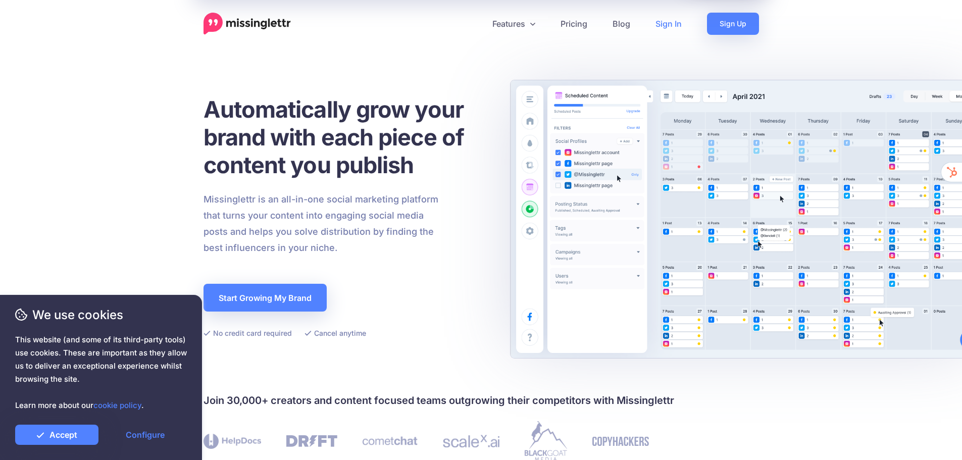
click at [674, 28] on link "Sign In" at bounding box center [669, 24] width 52 height 22
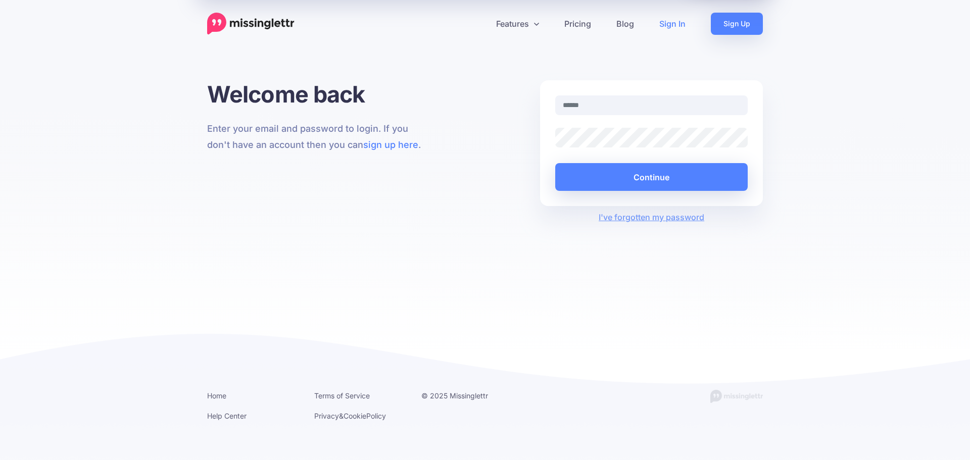
type input "**********"
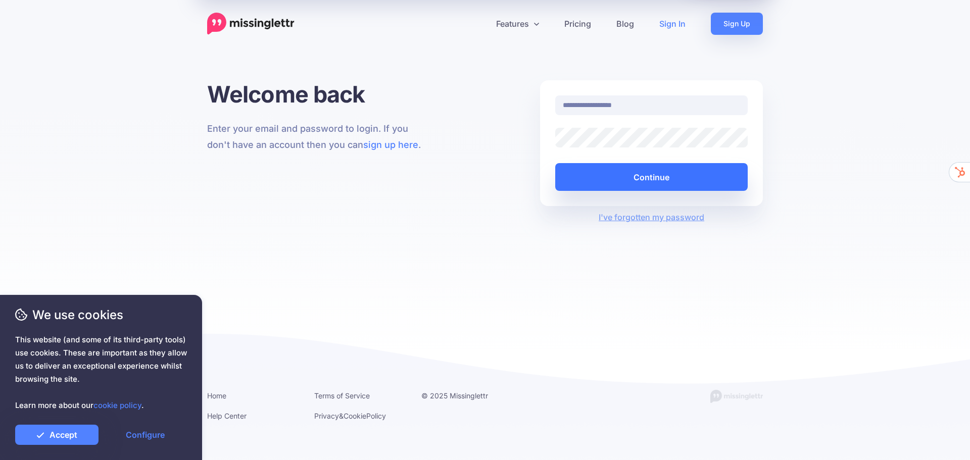
click at [640, 177] on button "Continue" at bounding box center [651, 177] width 192 height 28
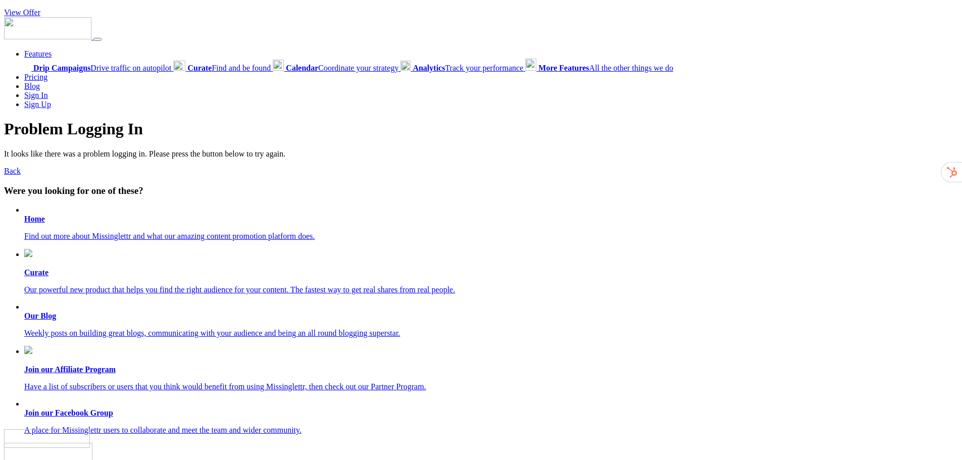
click at [35, 221] on b "Home" at bounding box center [34, 219] width 21 height 9
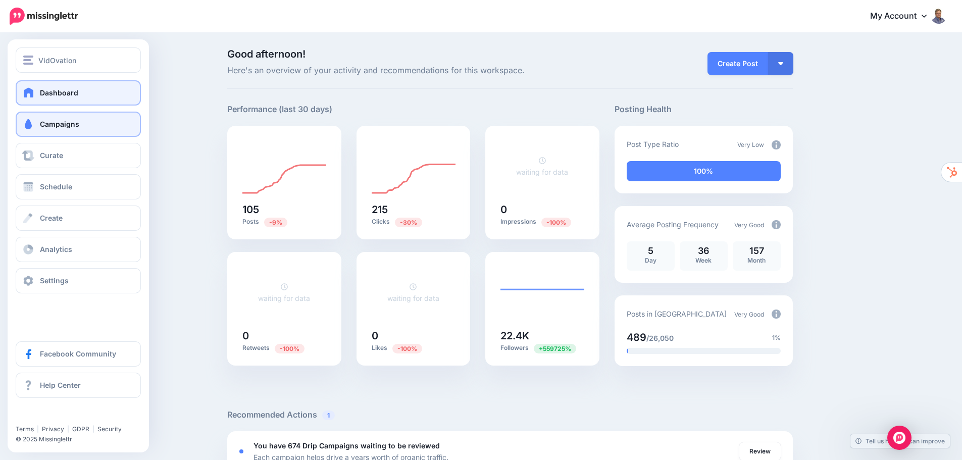
click at [74, 125] on span "Campaigns" at bounding box center [59, 124] width 39 height 9
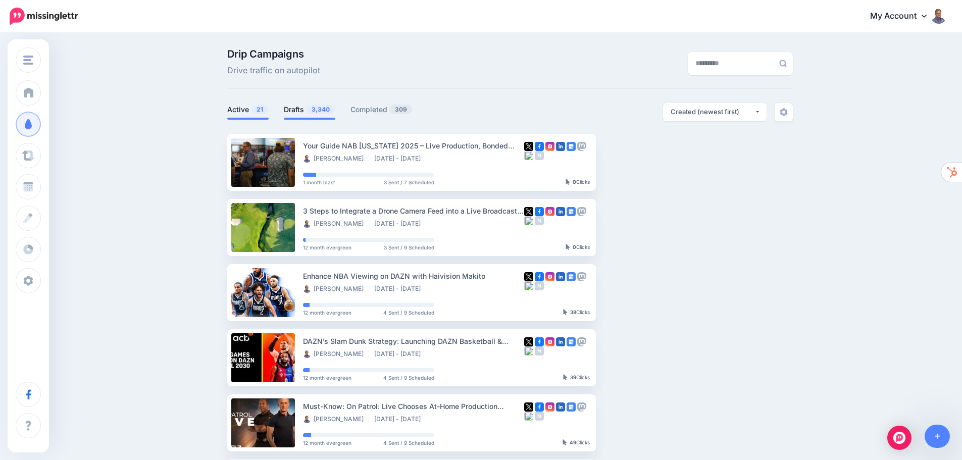
click at [314, 108] on span "3,340" at bounding box center [321, 110] width 28 height 10
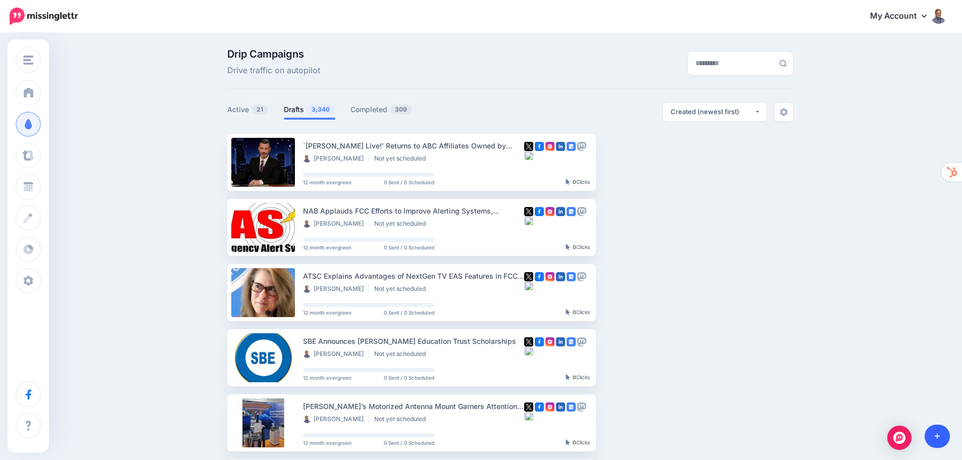
click at [938, 433] on icon at bounding box center [938, 436] width 6 height 7
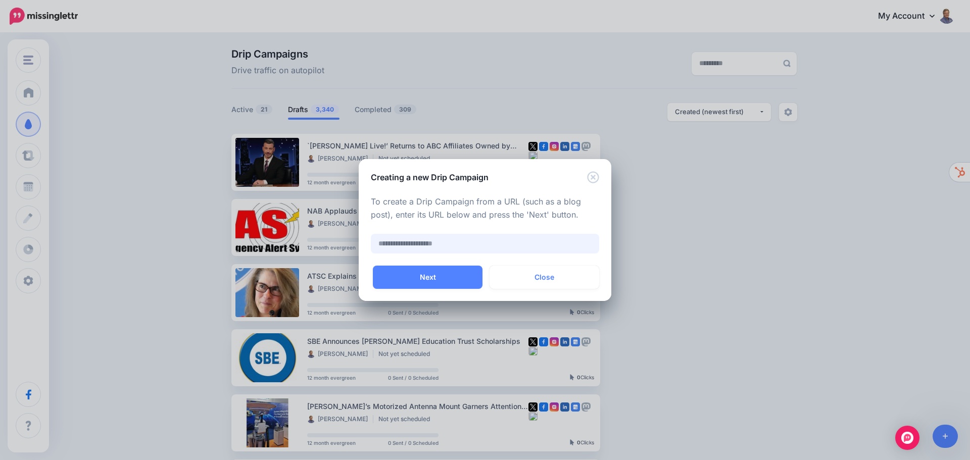
click at [478, 241] on input "text" at bounding box center [485, 244] width 228 height 20
paste input "**********"
type input "**********"
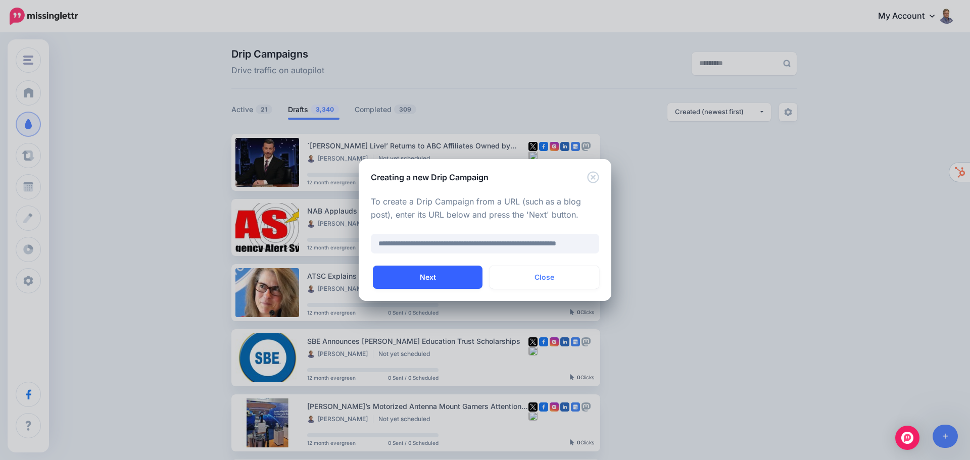
click at [448, 276] on button "Next" at bounding box center [428, 277] width 110 height 23
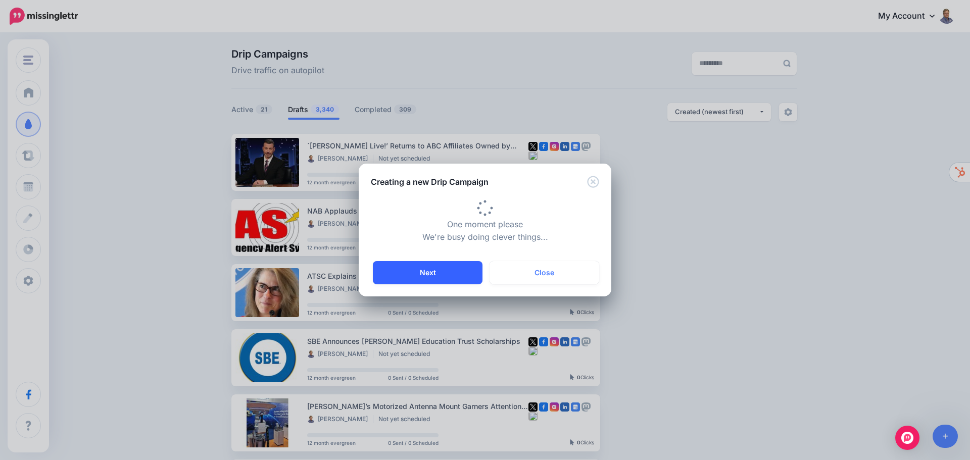
type input "**********"
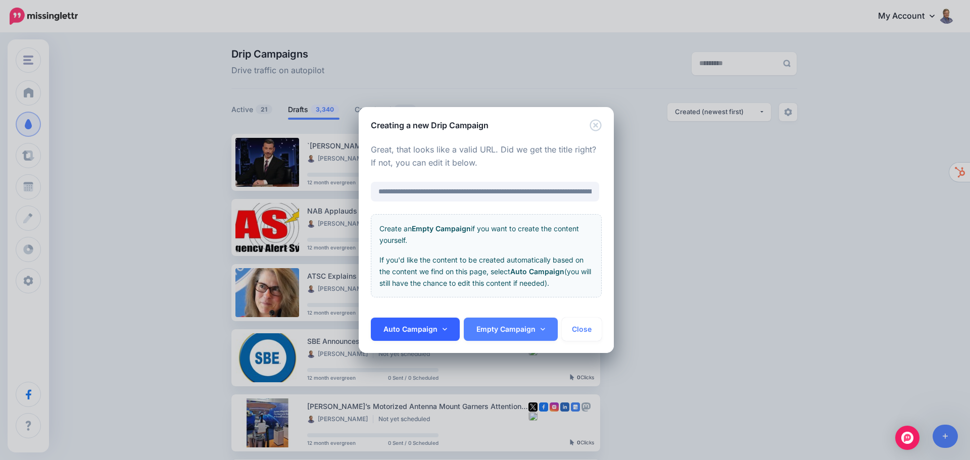
click at [433, 329] on link "Auto Campaign" at bounding box center [415, 329] width 89 height 23
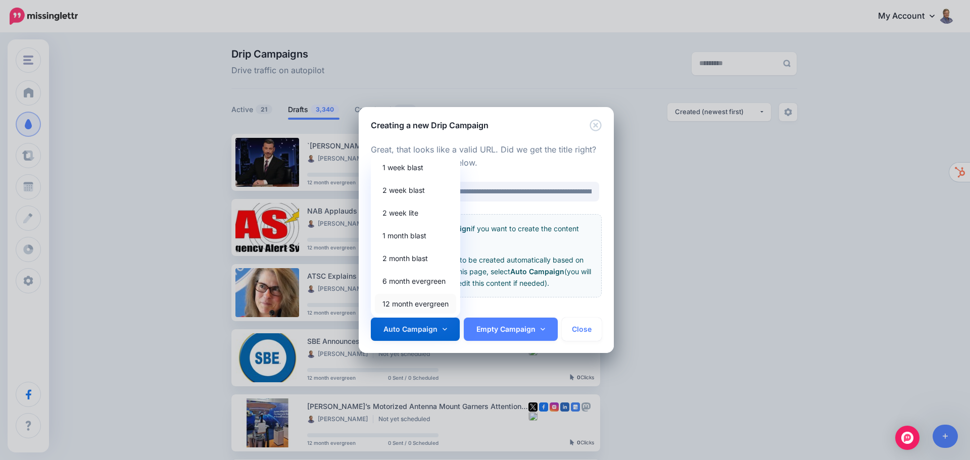
click at [415, 302] on link "12 month evergreen" at bounding box center [415, 304] width 81 height 20
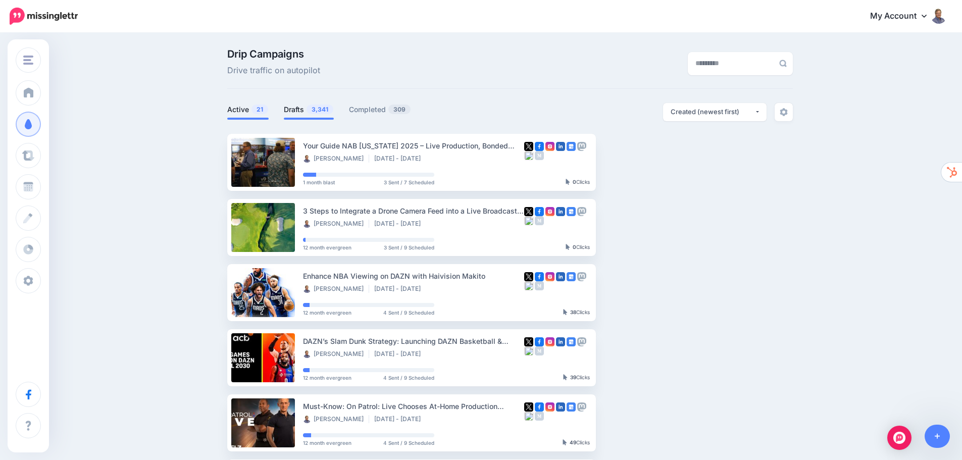
click at [310, 106] on link "Drafts 3,341" at bounding box center [309, 110] width 50 height 12
click at [309, 107] on link "Drafts 3,341" at bounding box center [309, 110] width 50 height 12
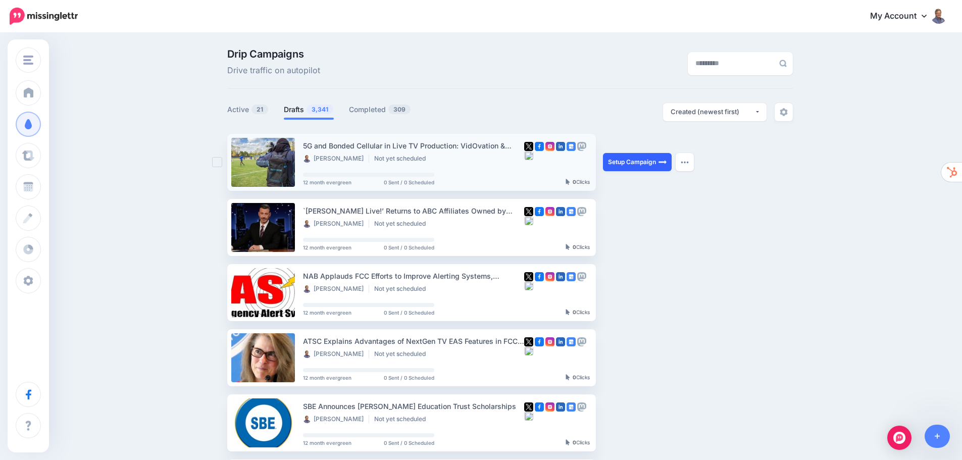
click at [631, 165] on link "Setup Campaign" at bounding box center [637, 162] width 69 height 18
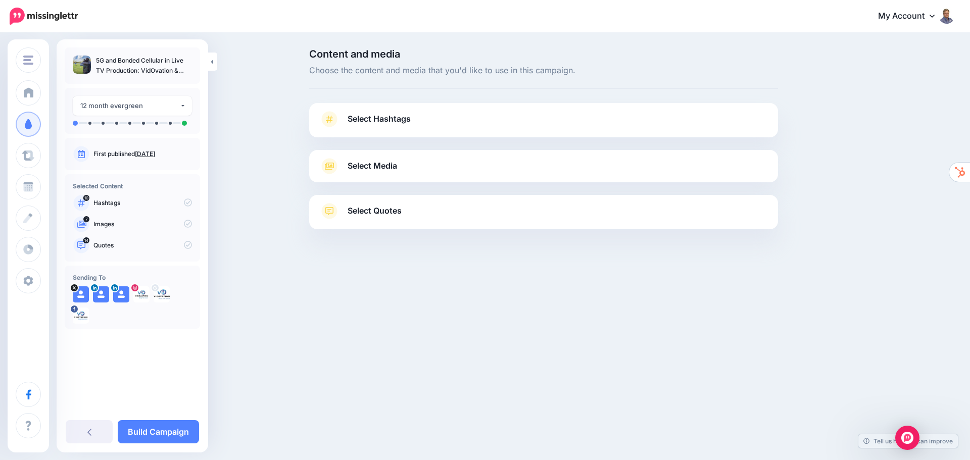
click at [386, 123] on span "Select Hashtags" at bounding box center [378, 119] width 63 height 14
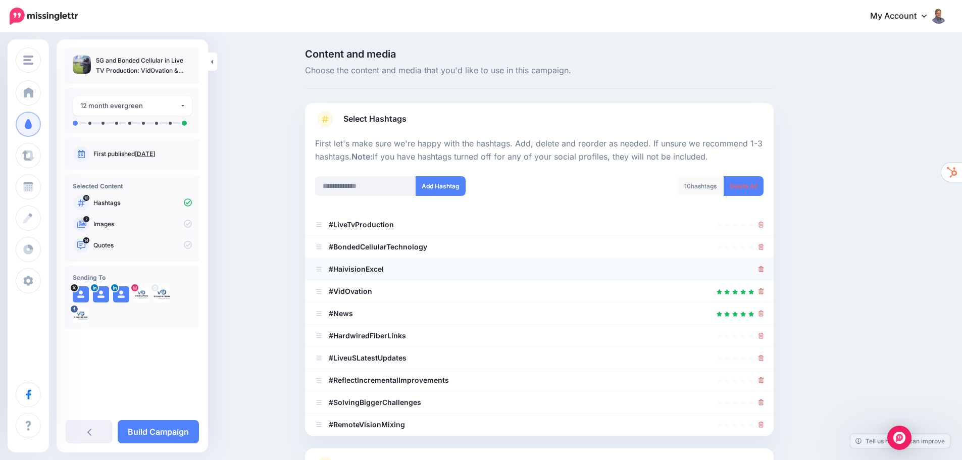
click at [770, 265] on li "#HaivisionExcel" at bounding box center [539, 269] width 469 height 22
click at [764, 335] on icon at bounding box center [761, 336] width 6 height 6
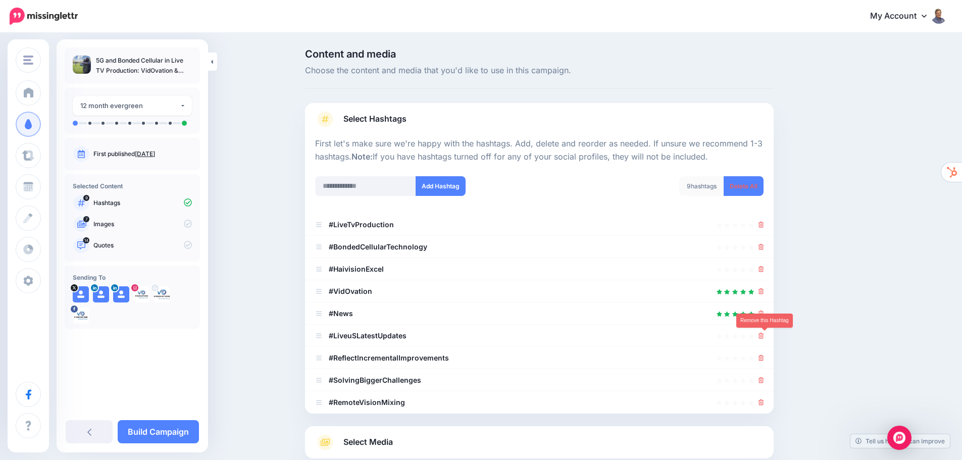
click at [764, 335] on icon at bounding box center [761, 336] width 6 height 6
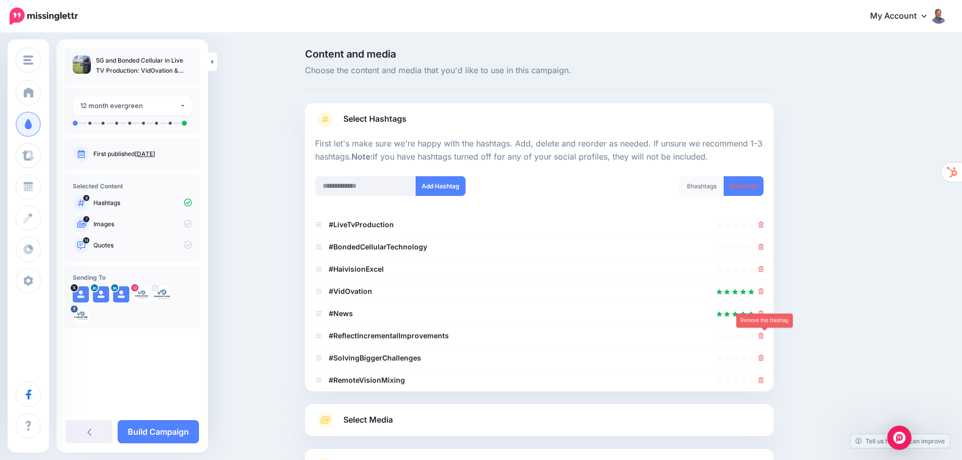
click at [764, 335] on icon at bounding box center [761, 336] width 6 height 6
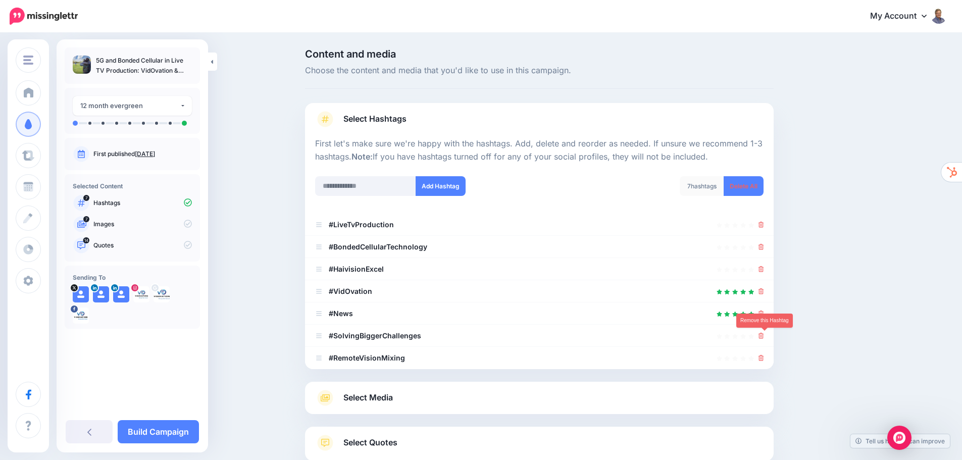
click at [764, 335] on icon at bounding box center [761, 336] width 6 height 6
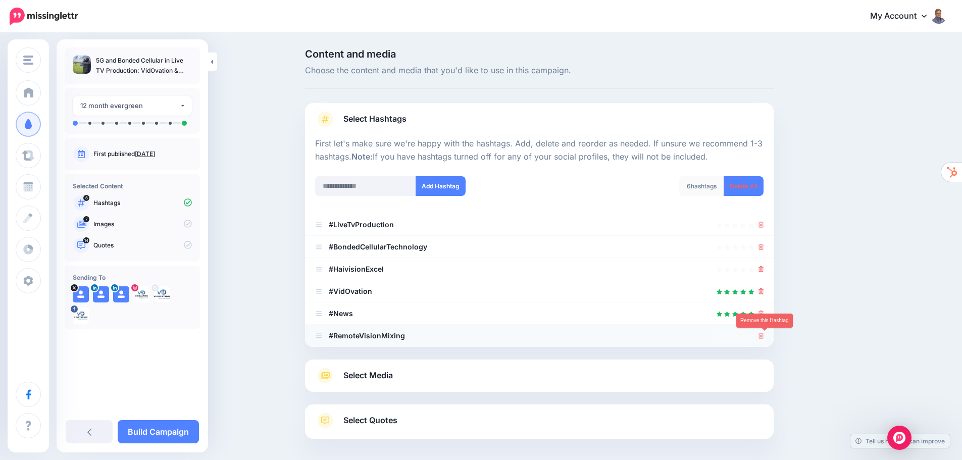
click at [763, 339] on icon at bounding box center [761, 336] width 6 height 6
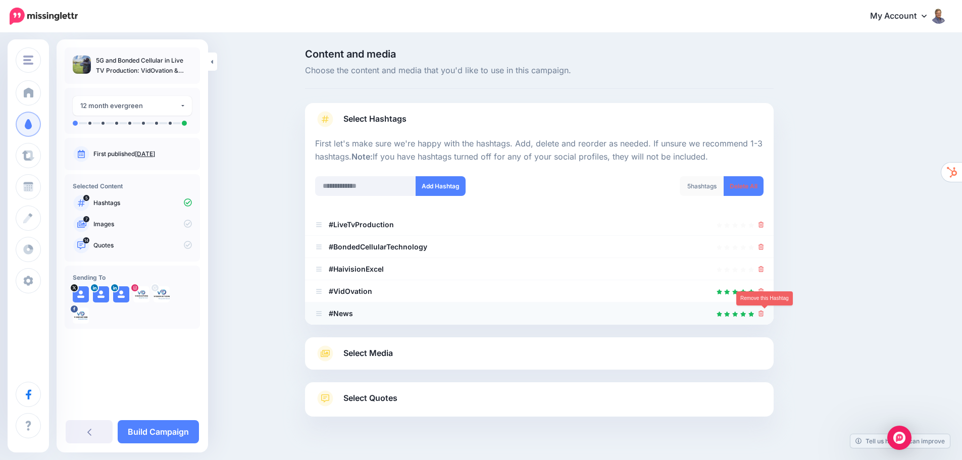
click at [764, 310] on link at bounding box center [761, 313] width 6 height 9
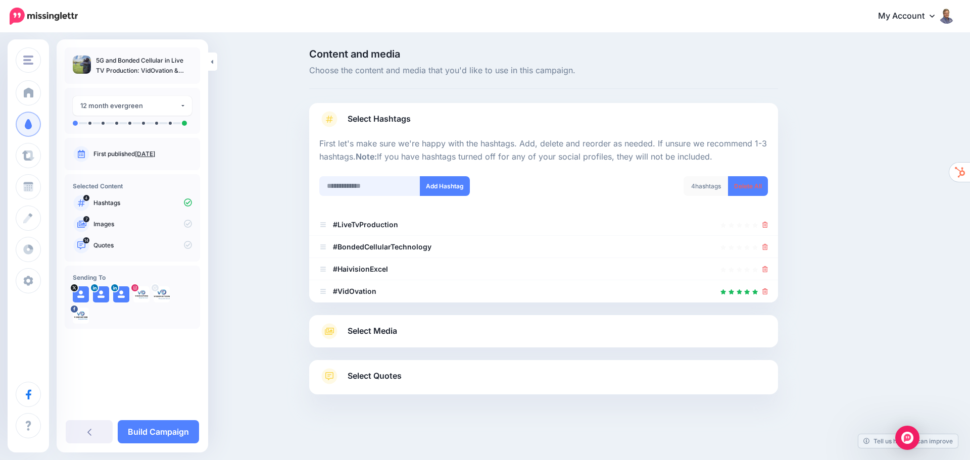
click at [389, 188] on input "text" at bounding box center [369, 186] width 101 height 20
paste input "*******"
type input "*********"
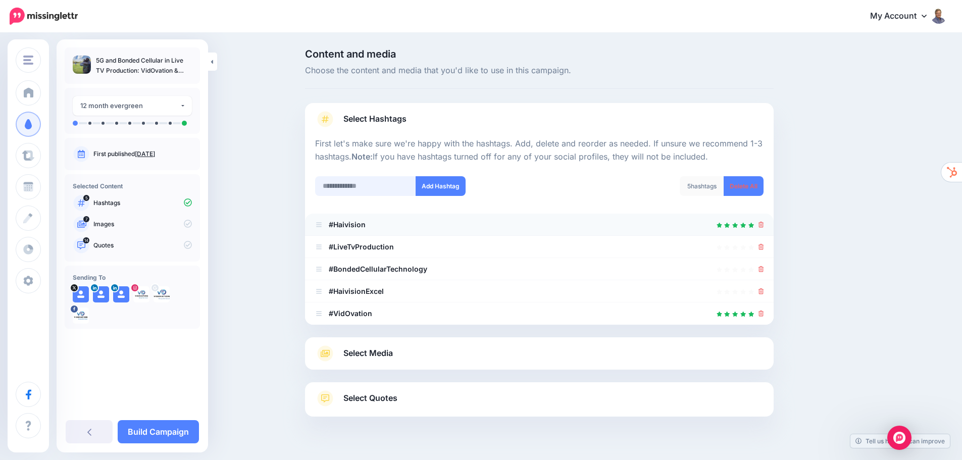
scroll to position [22, 0]
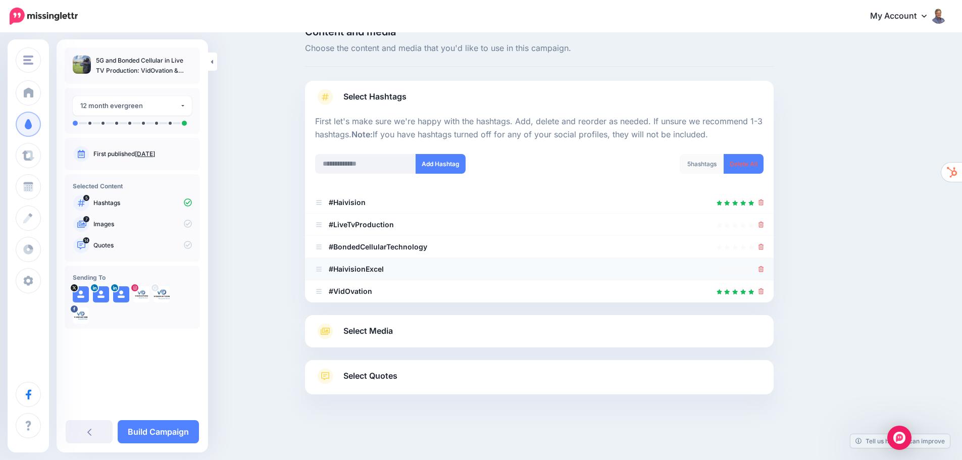
click at [764, 268] on icon at bounding box center [761, 269] width 6 height 6
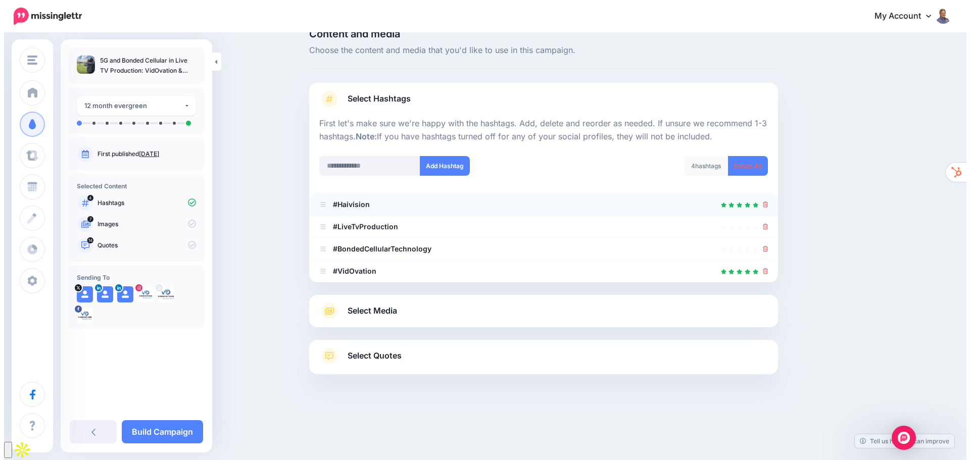
scroll to position [0, 0]
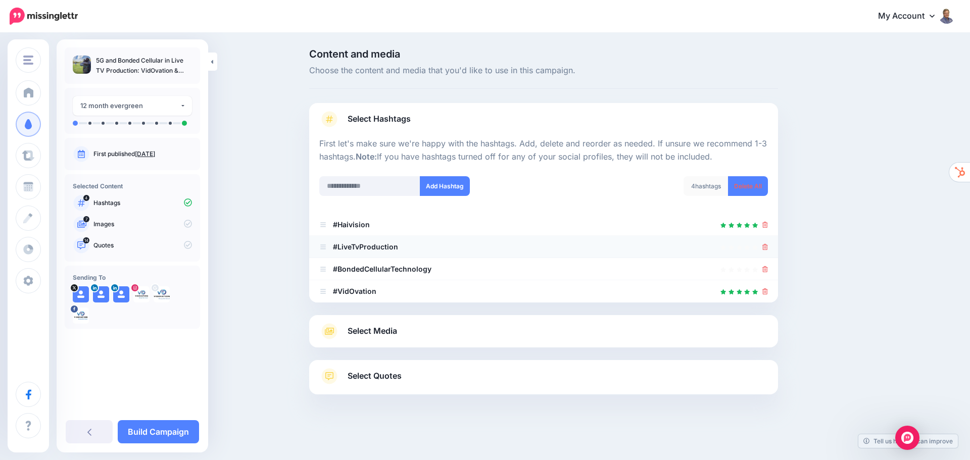
click at [763, 247] on icon at bounding box center [765, 247] width 6 height 6
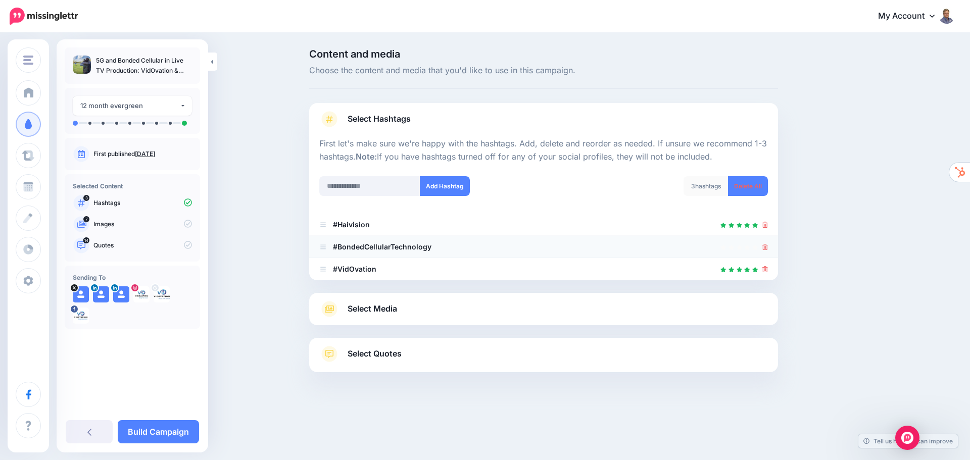
click at [763, 248] on icon at bounding box center [765, 247] width 6 height 6
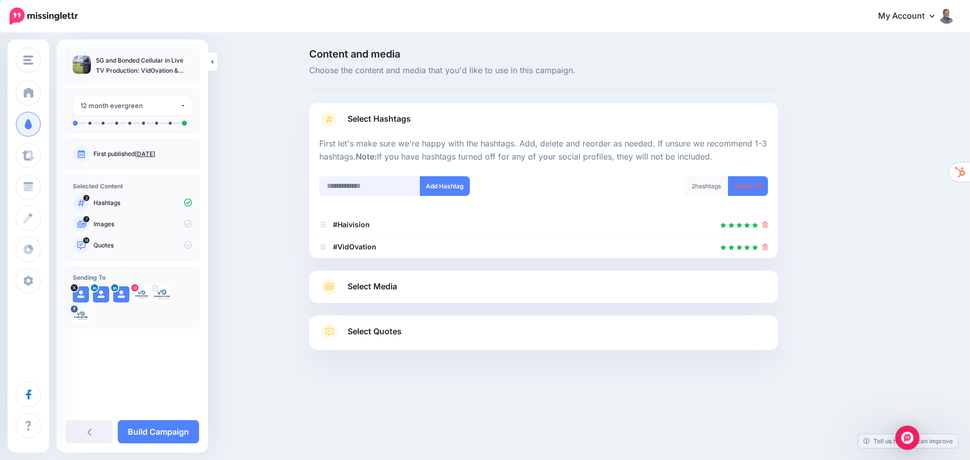
click at [358, 190] on input "text" at bounding box center [369, 186] width 101 height 20
type input "**********"
click at [438, 190] on button "Add Hashtag" at bounding box center [445, 186] width 50 height 20
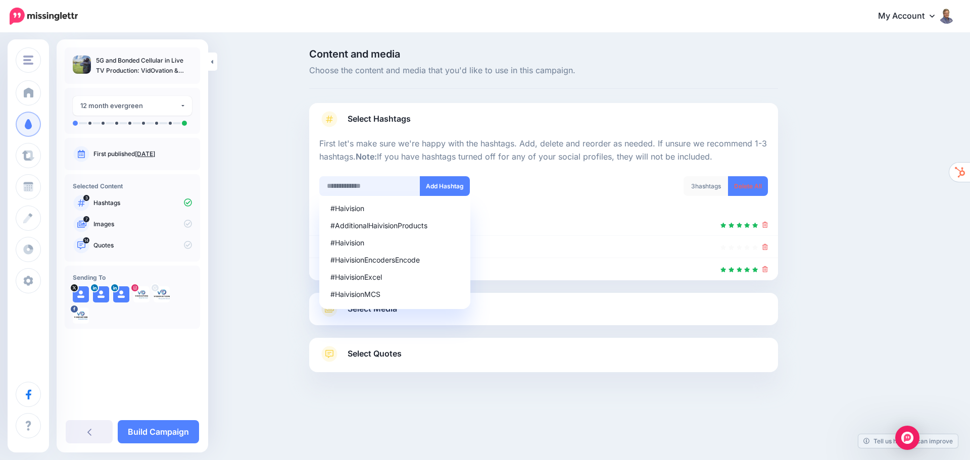
click at [374, 189] on input "text" at bounding box center [369, 186] width 101 height 20
type input "**********"
drag, startPoint x: 452, startPoint y: 185, endPoint x: 475, endPoint y: 179, distance: 23.9
click at [453, 183] on button "Add Hashtag" at bounding box center [445, 186] width 50 height 20
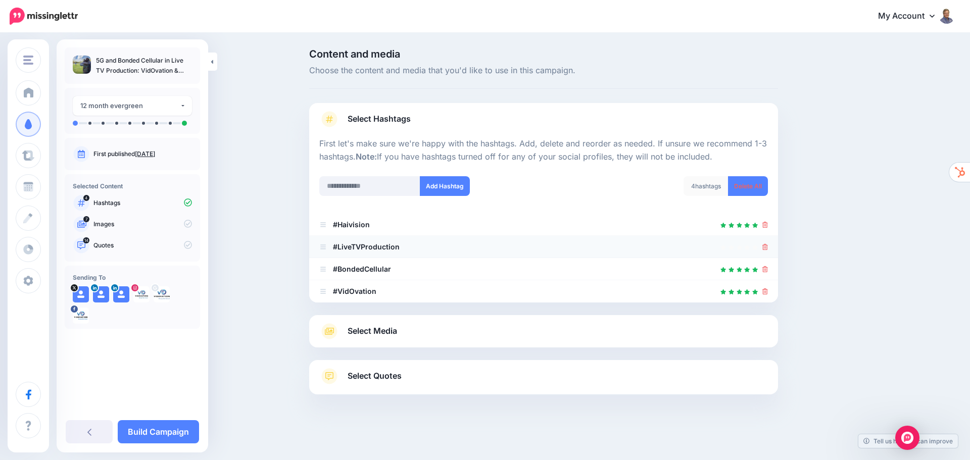
click at [765, 246] on icon at bounding box center [765, 247] width 6 height 6
click at [364, 186] on input "text" at bounding box center [369, 186] width 101 height 20
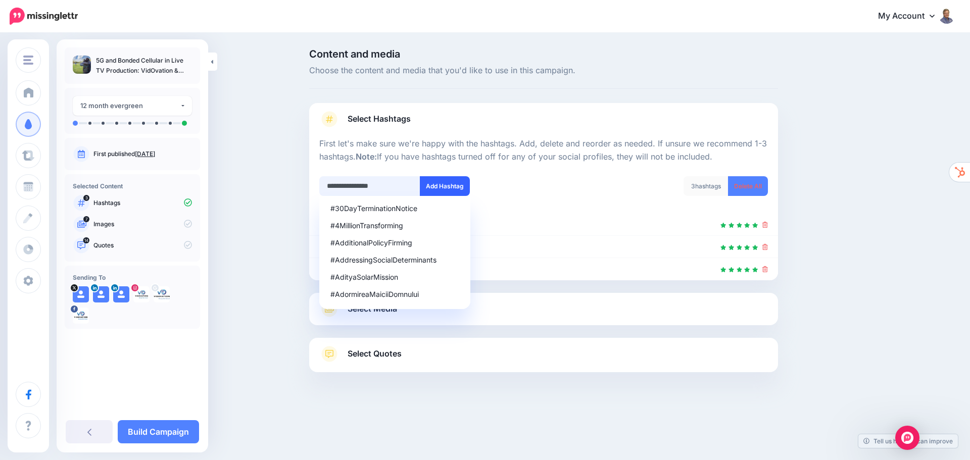
type input "**********"
click at [450, 182] on button "Add Hashtag" at bounding box center [445, 186] width 50 height 20
click at [604, 180] on div "3 hashtags Delete All" at bounding box center [659, 192] width 232 height 32
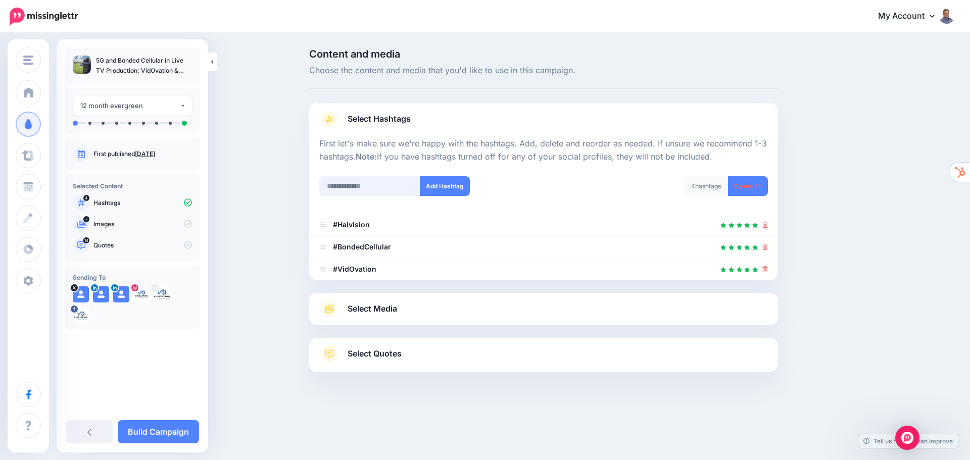
click at [357, 185] on input "text" at bounding box center [369, 186] width 101 height 20
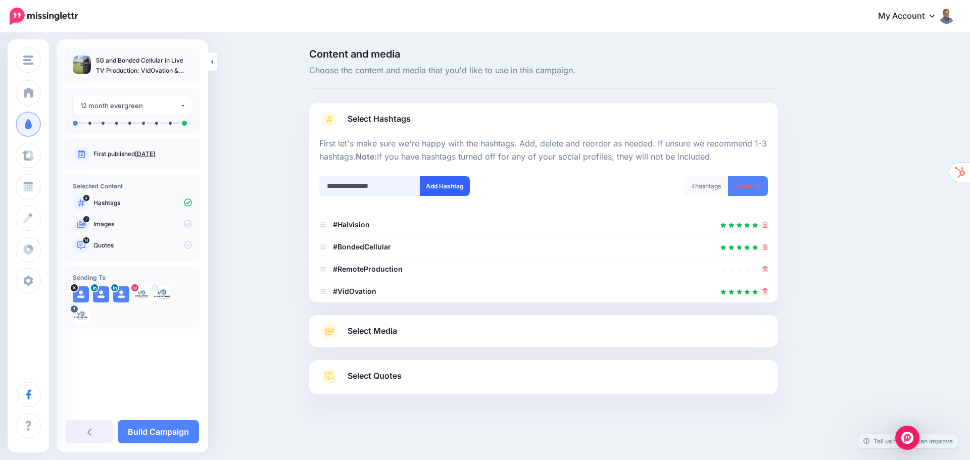
type input "**********"
click at [447, 180] on button "Add Hashtag" at bounding box center [445, 186] width 50 height 20
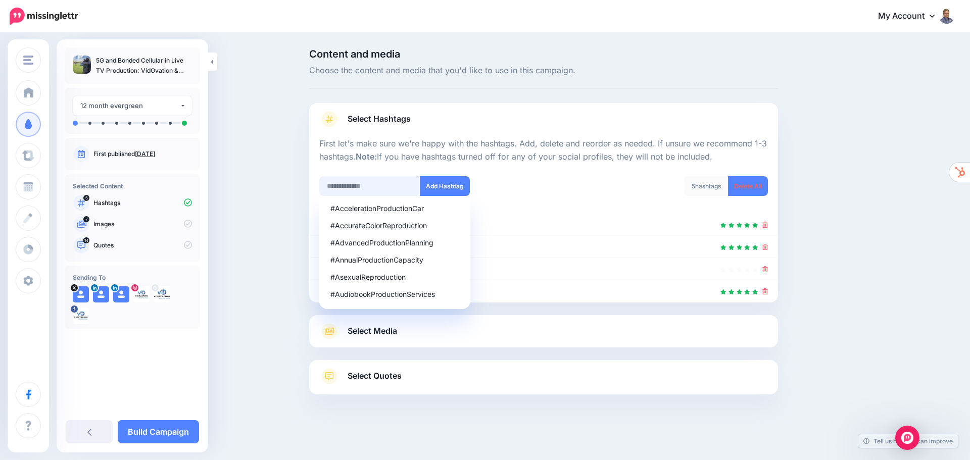
click at [371, 185] on input "text" at bounding box center [369, 186] width 101 height 20
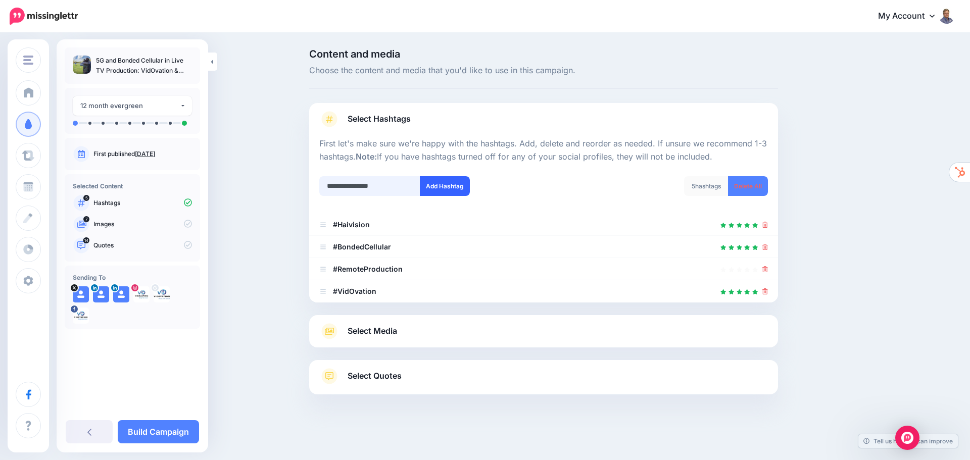
type input "**********"
click at [435, 188] on button "Add Hashtag" at bounding box center [445, 186] width 50 height 20
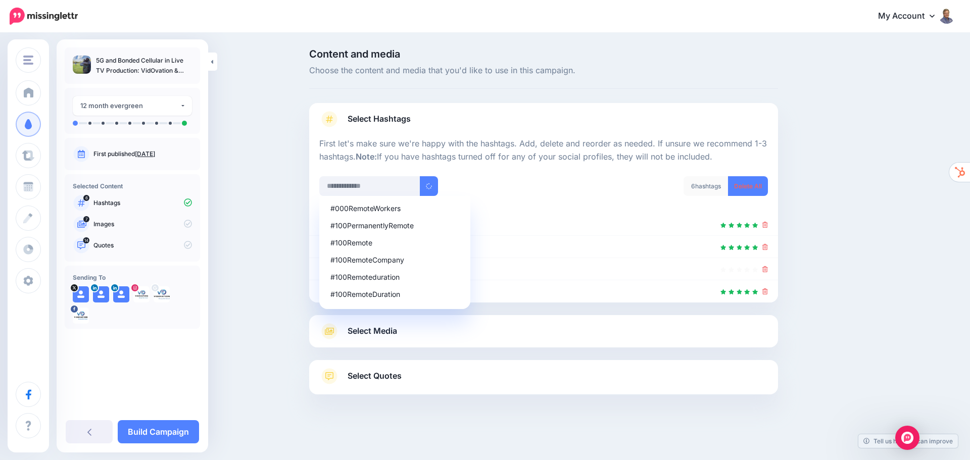
click at [873, 287] on div "Content and media Choose the content and media that you'd like to use in this c…" at bounding box center [591, 247] width 581 height 396
click at [370, 335] on span "Select Media" at bounding box center [371, 331] width 49 height 14
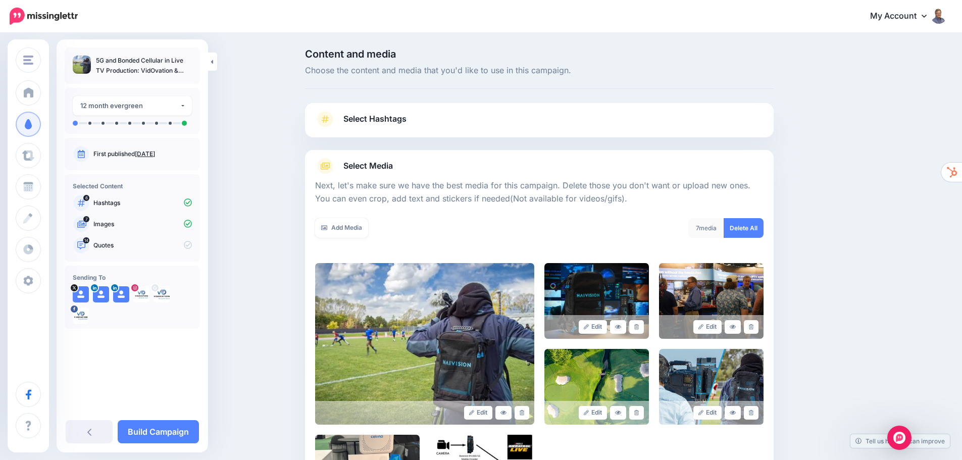
click at [382, 124] on span "Select Hashtags" at bounding box center [374, 119] width 63 height 14
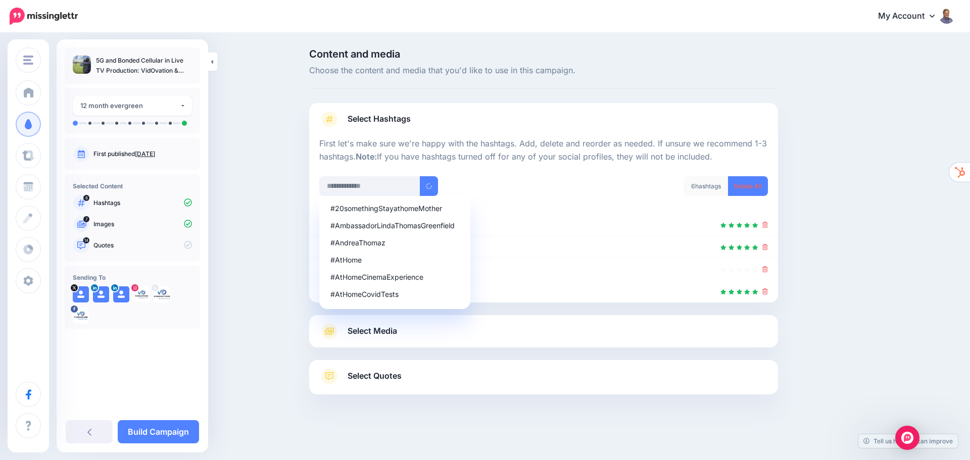
click at [535, 188] on div "#20somethingStayathomeMother #AmbassadorLindaThomasGreenfield #AndreaThomaz #At…" at bounding box center [427, 186] width 217 height 20
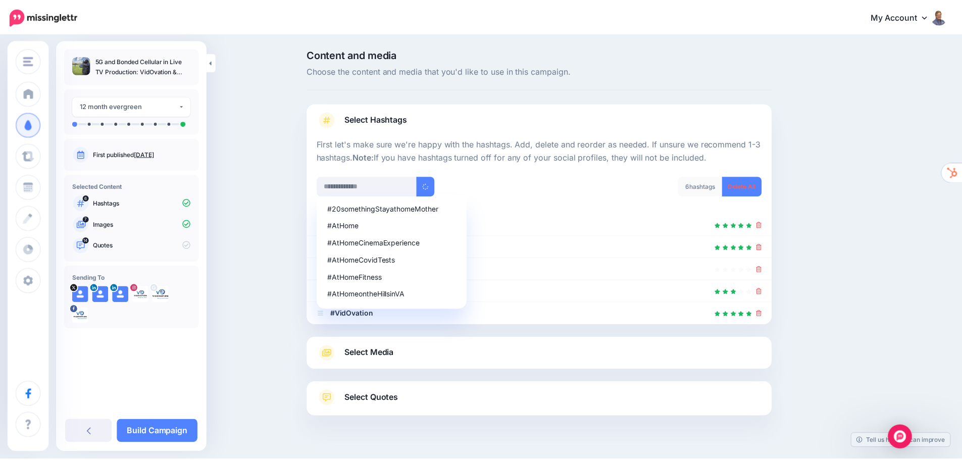
scroll to position [22, 0]
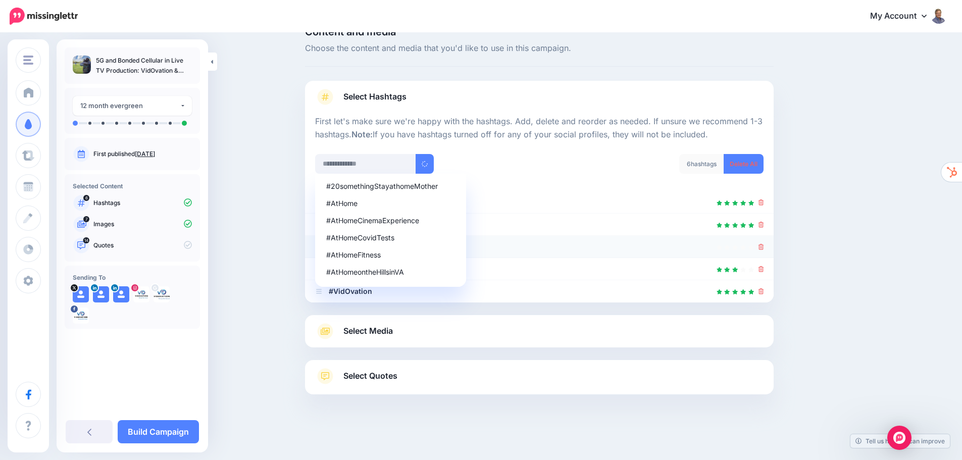
click at [764, 246] on icon at bounding box center [761, 247] width 6 height 6
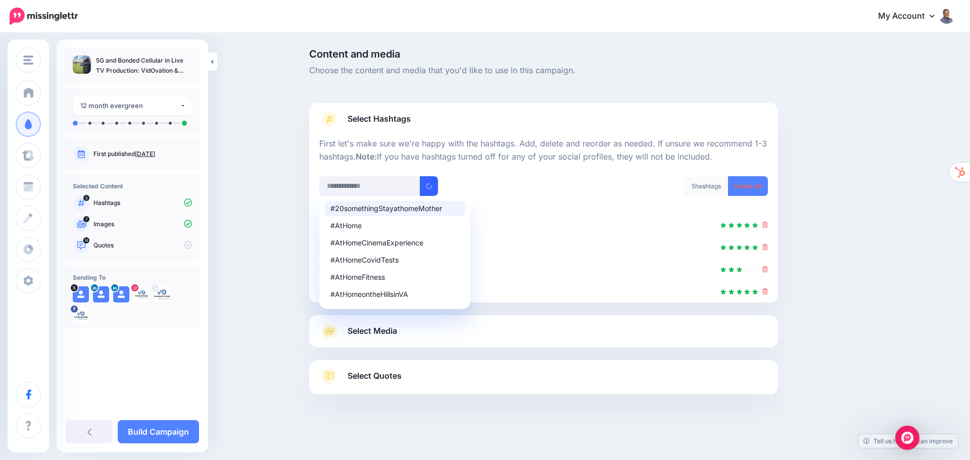
click at [426, 188] on icon "submit" at bounding box center [429, 186] width 8 height 8
click at [376, 330] on span "Select Media" at bounding box center [371, 331] width 49 height 14
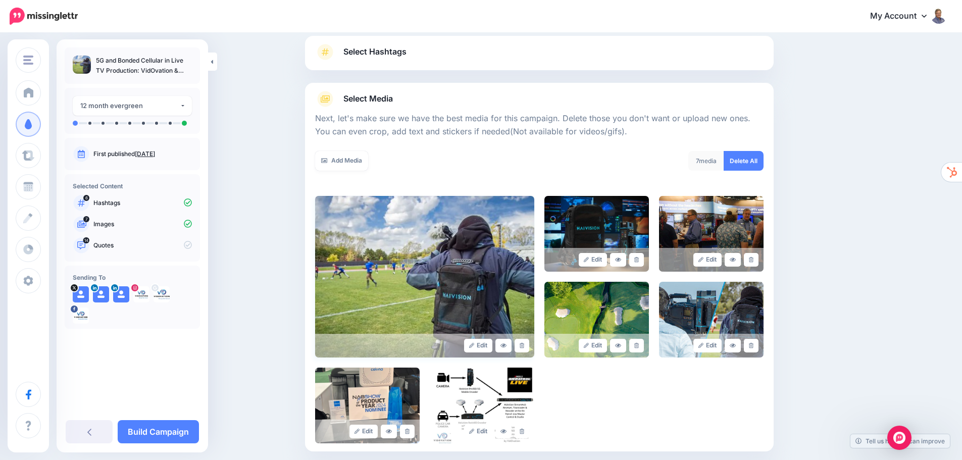
scroll to position [101, 0]
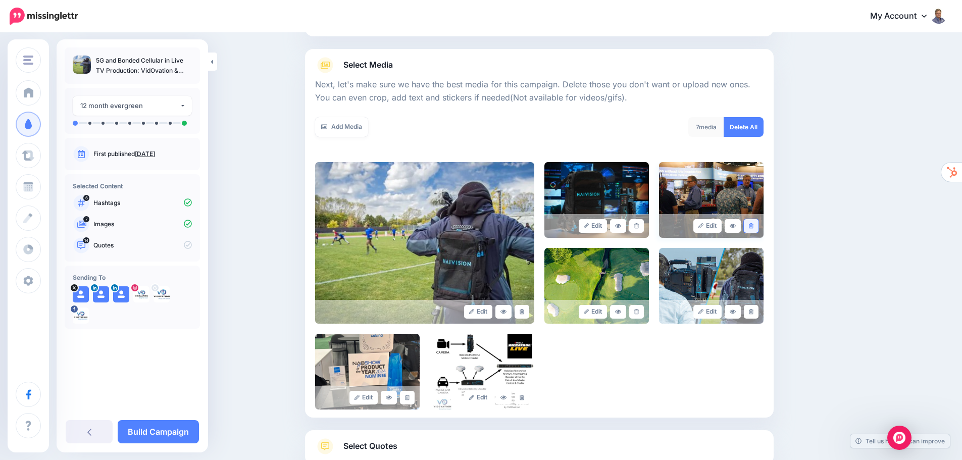
click at [757, 226] on link at bounding box center [751, 226] width 15 height 14
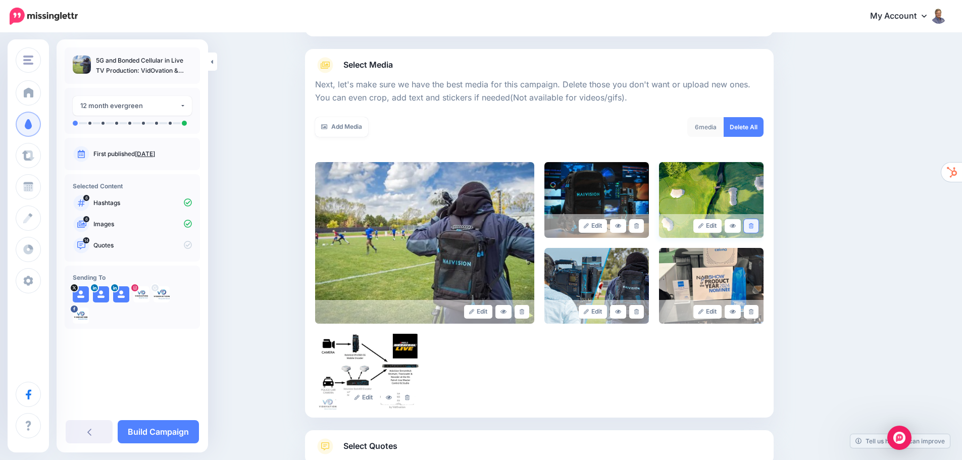
click at [758, 224] on link at bounding box center [751, 226] width 15 height 14
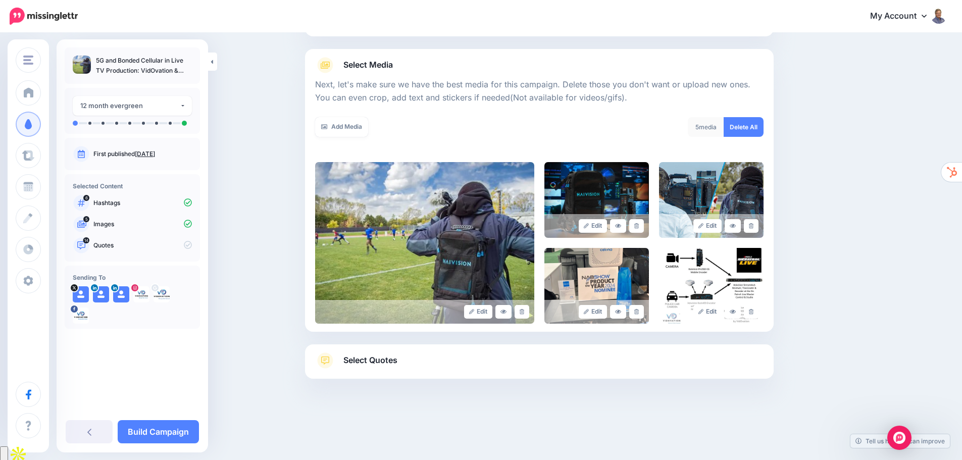
scroll to position [85, 0]
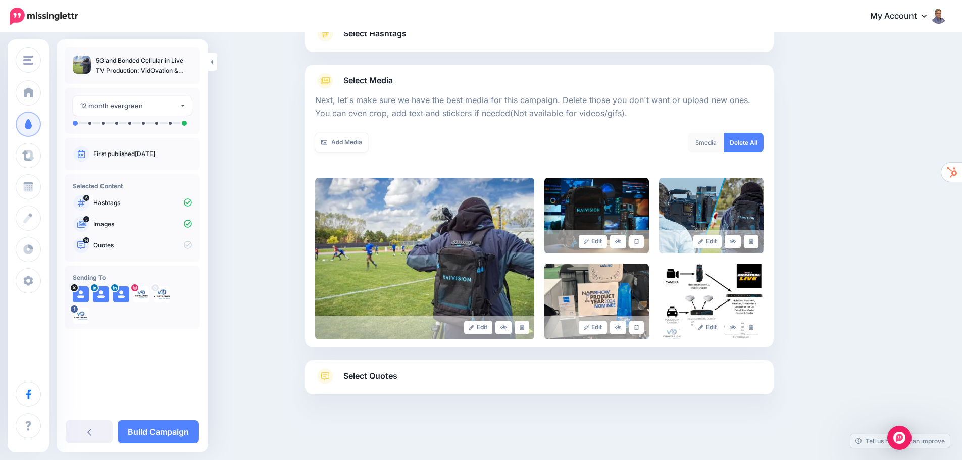
click at [402, 375] on link "Select Quotes" at bounding box center [539, 381] width 448 height 26
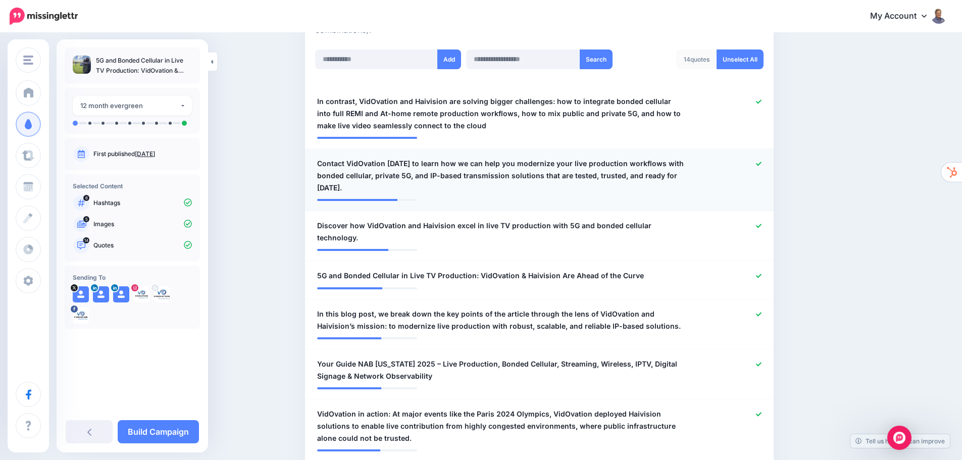
scroll to position [287, 0]
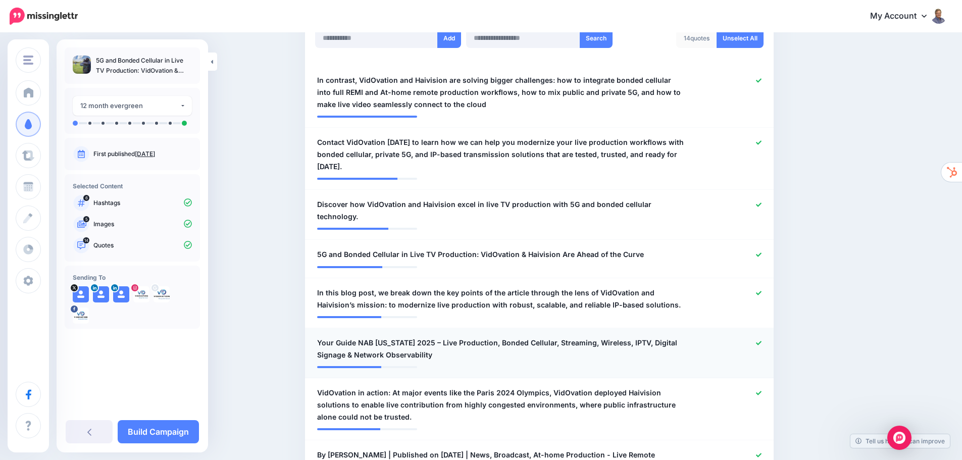
click at [766, 337] on div at bounding box center [731, 349] width 77 height 24
click at [760, 340] on icon at bounding box center [759, 343] width 6 height 6
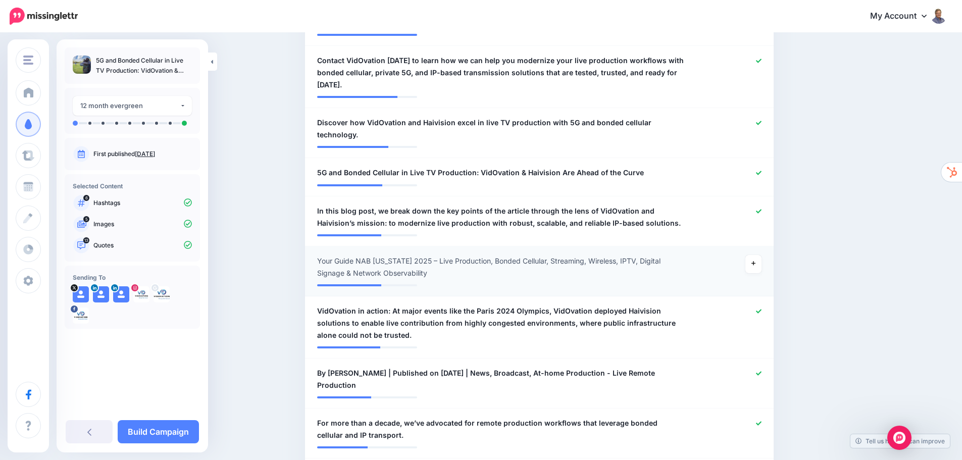
scroll to position [388, 0]
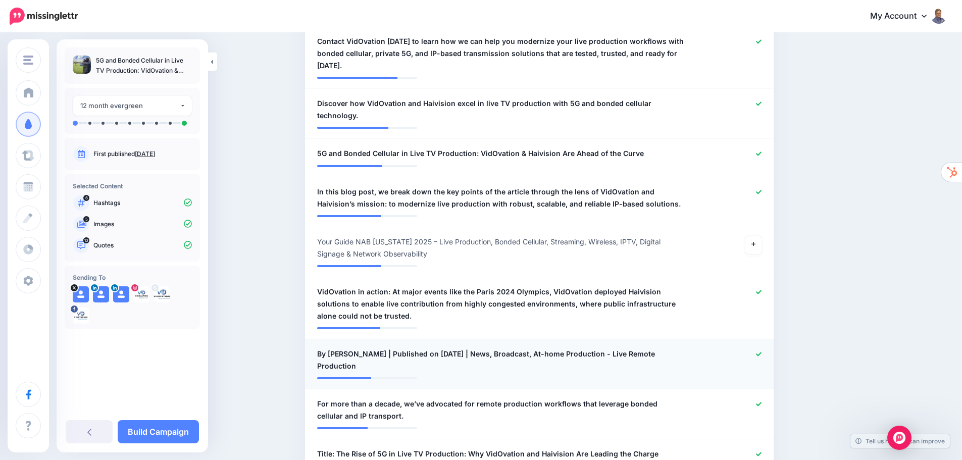
click at [761, 351] on icon at bounding box center [759, 354] width 6 height 6
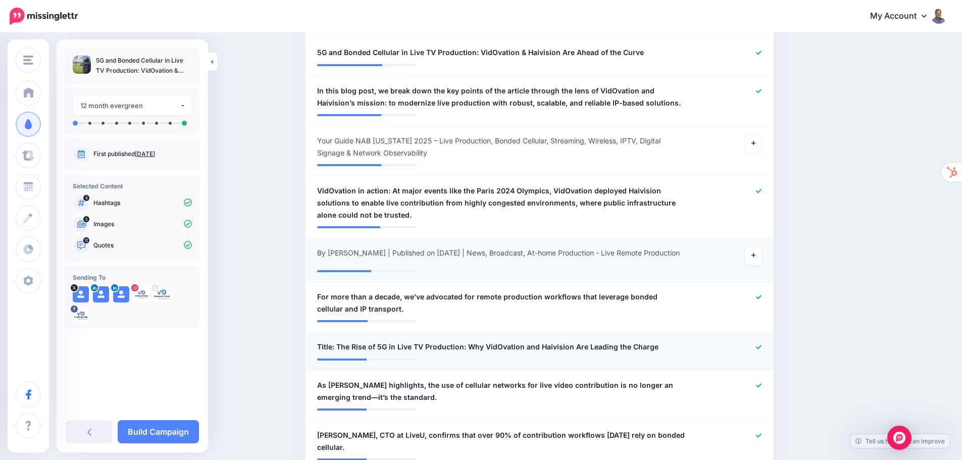
scroll to position [590, 0]
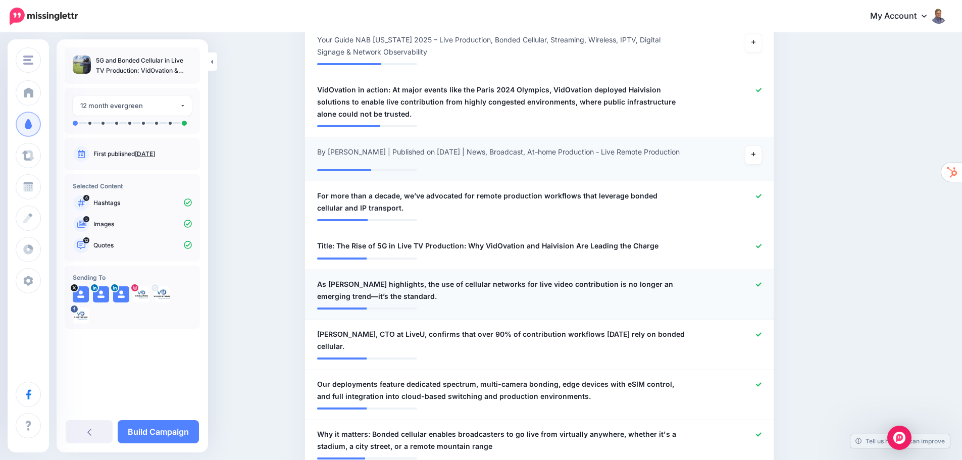
click at [761, 282] on icon at bounding box center [759, 285] width 6 height 6
click at [761, 332] on icon at bounding box center [759, 335] width 6 height 6
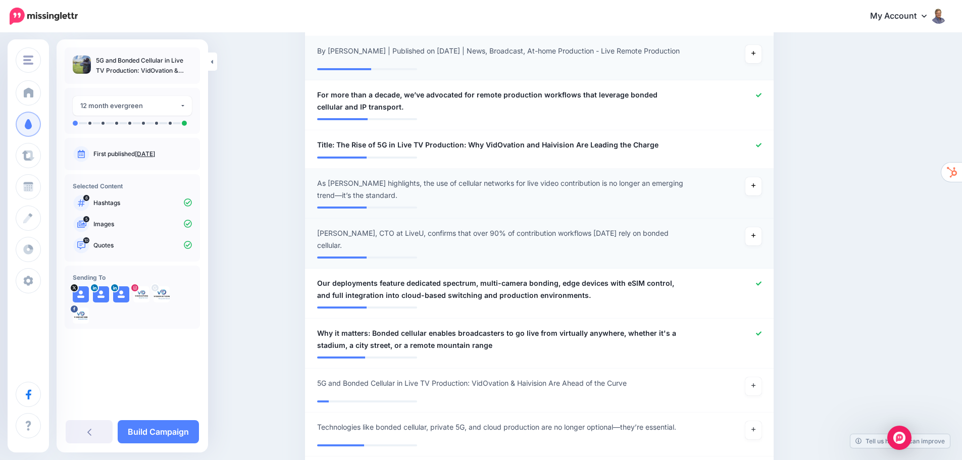
scroll to position [792, 0]
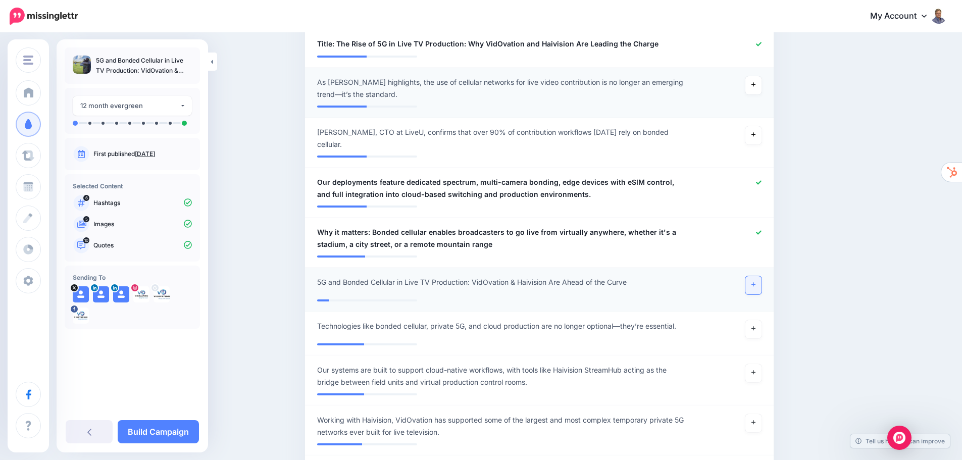
click at [755, 282] on icon at bounding box center [753, 285] width 4 height 6
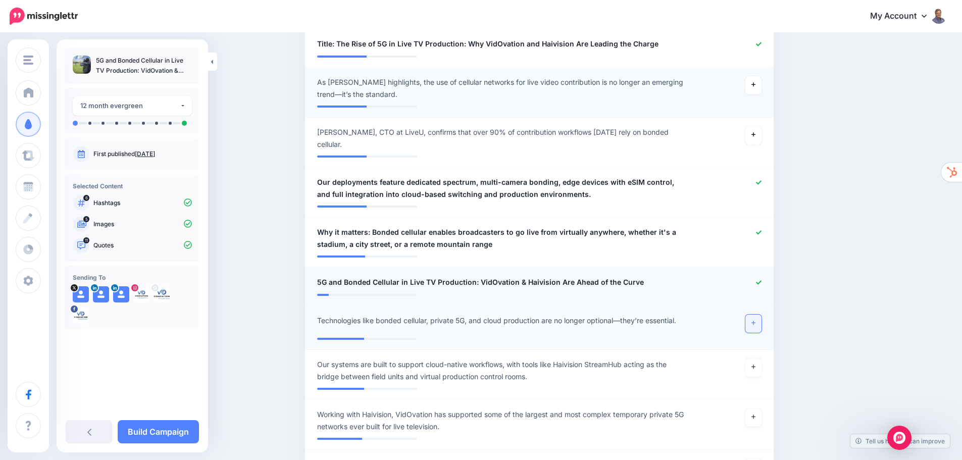
click at [761, 315] on link at bounding box center [753, 324] width 16 height 18
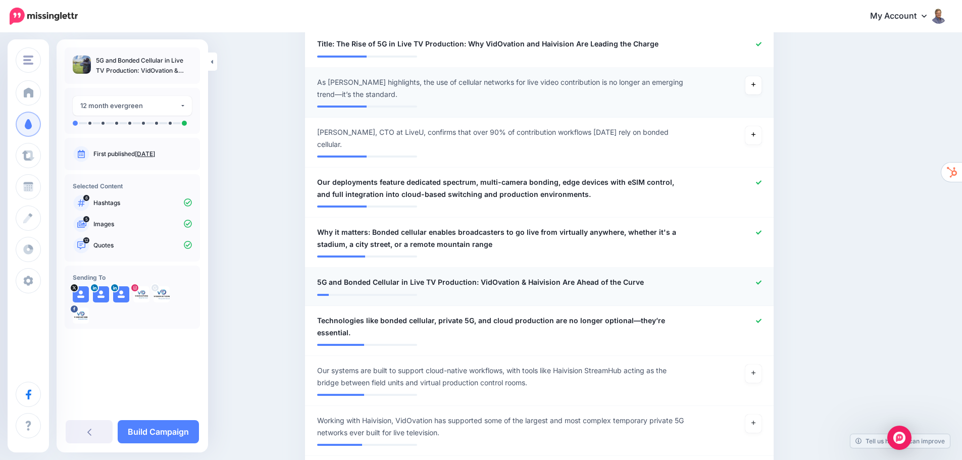
click at [761, 280] on icon at bounding box center [759, 282] width 6 height 4
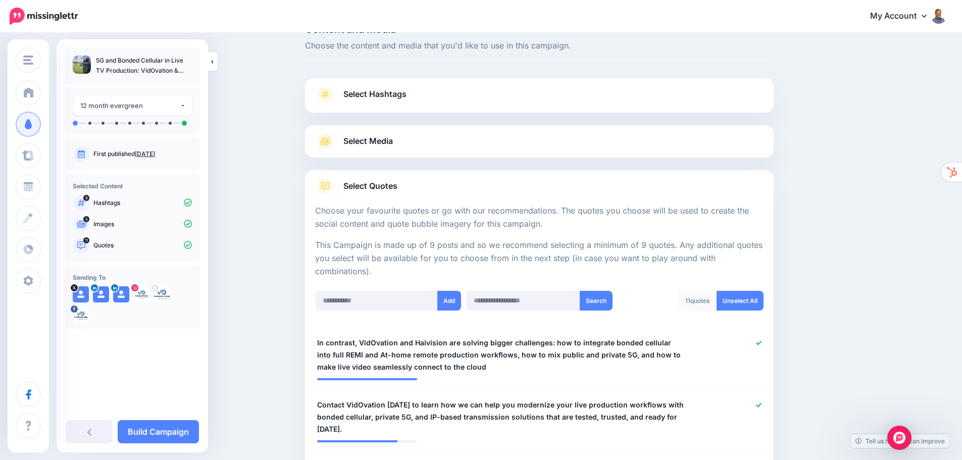
scroll to position [0, 0]
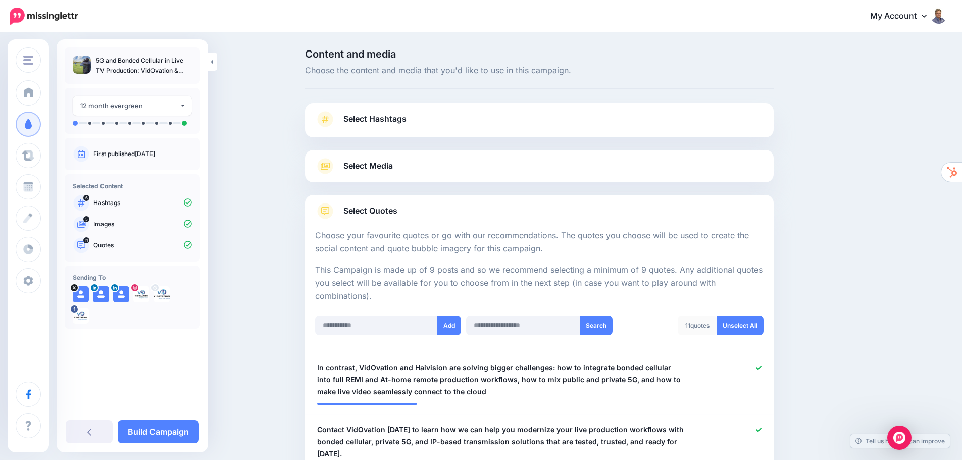
click at [400, 110] on div "Select Hashtags First let's make sure we're happy with the hashtags. Add, delet…" at bounding box center [539, 120] width 469 height 34
click at [400, 115] on span "Select Hashtags" at bounding box center [374, 119] width 63 height 14
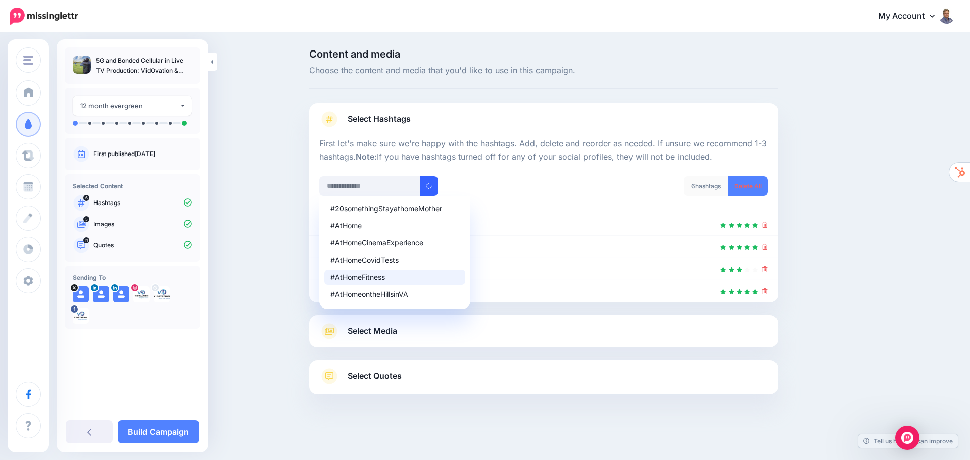
click at [374, 276] on div "#AtHomeFitness" at bounding box center [394, 277] width 129 height 7
type input "**********"
click at [536, 186] on div "**********" at bounding box center [428, 192] width 232 height 32
click at [429, 183] on icon "submit" at bounding box center [429, 187] width 8 height 8
click at [495, 311] on div at bounding box center [543, 308] width 469 height 13
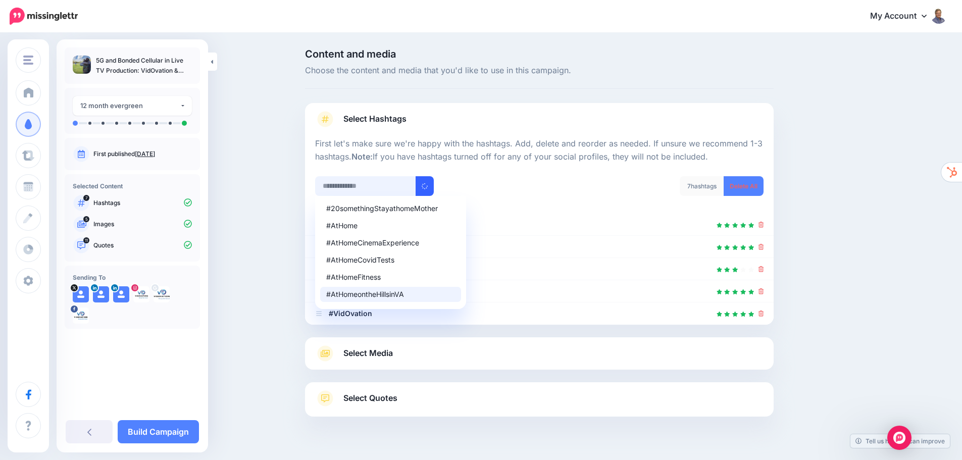
click at [339, 185] on input "text" at bounding box center [365, 186] width 101 height 20
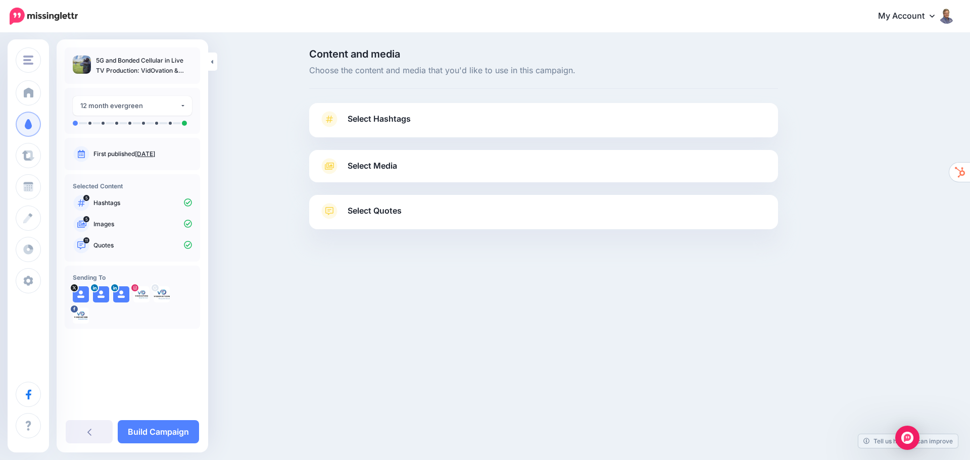
click at [401, 120] on span "Select Hashtags" at bounding box center [378, 119] width 63 height 14
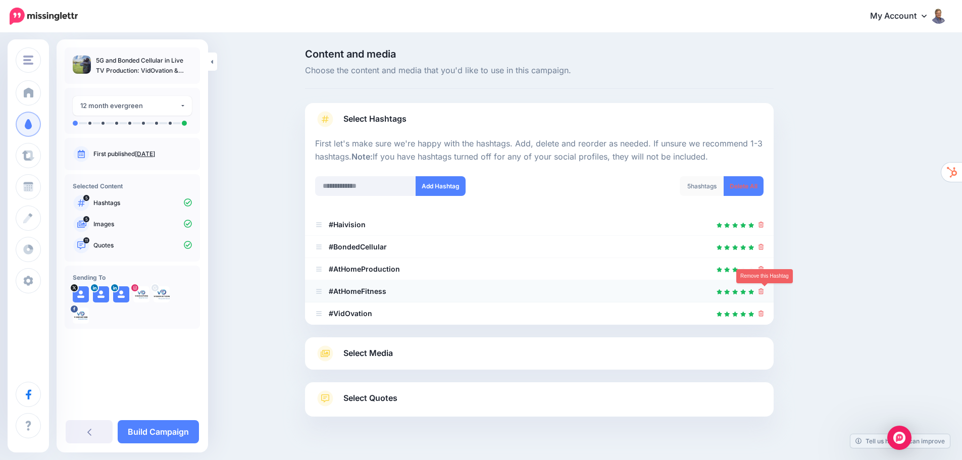
click at [764, 292] on icon at bounding box center [761, 291] width 6 height 6
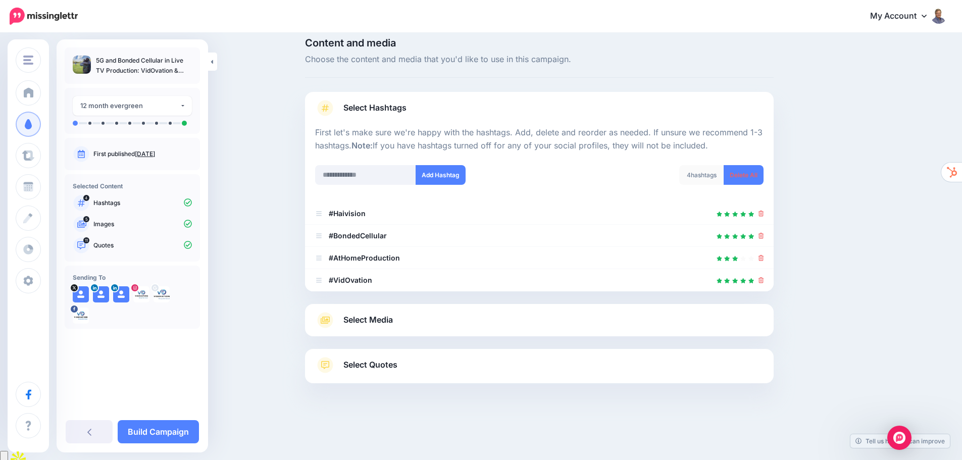
scroll to position [14, 0]
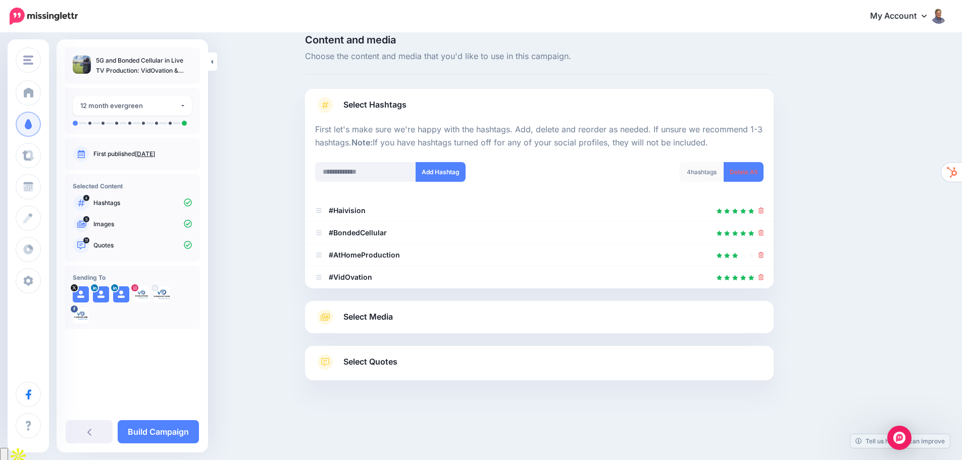
click at [367, 363] on span "Select Quotes" at bounding box center [370, 362] width 54 height 14
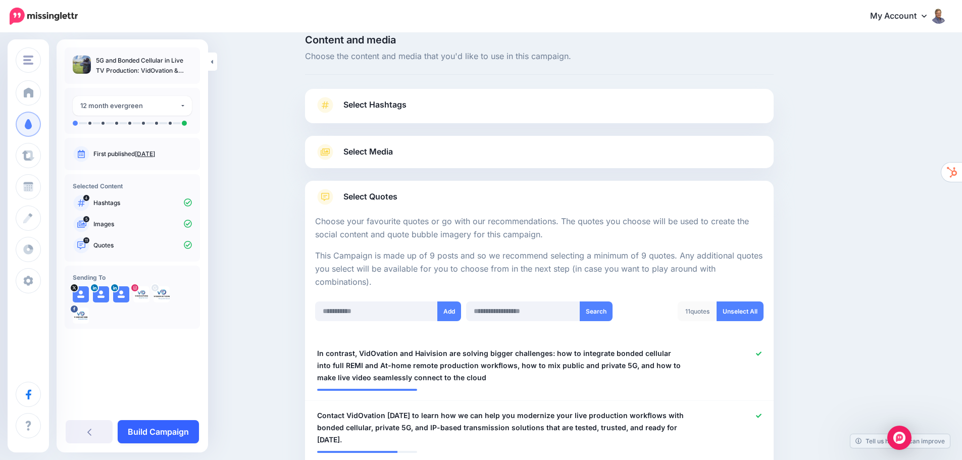
click at [161, 428] on link "Build Campaign" at bounding box center [158, 431] width 81 height 23
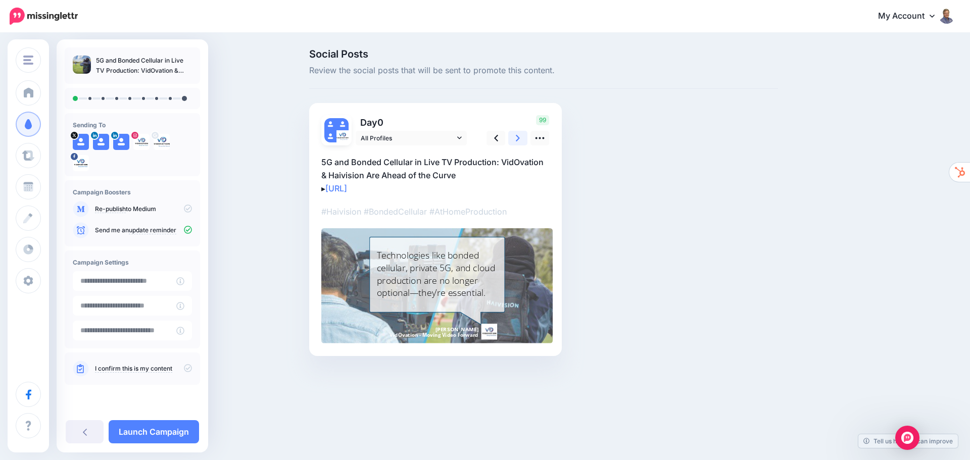
click at [519, 136] on icon at bounding box center [518, 138] width 4 height 11
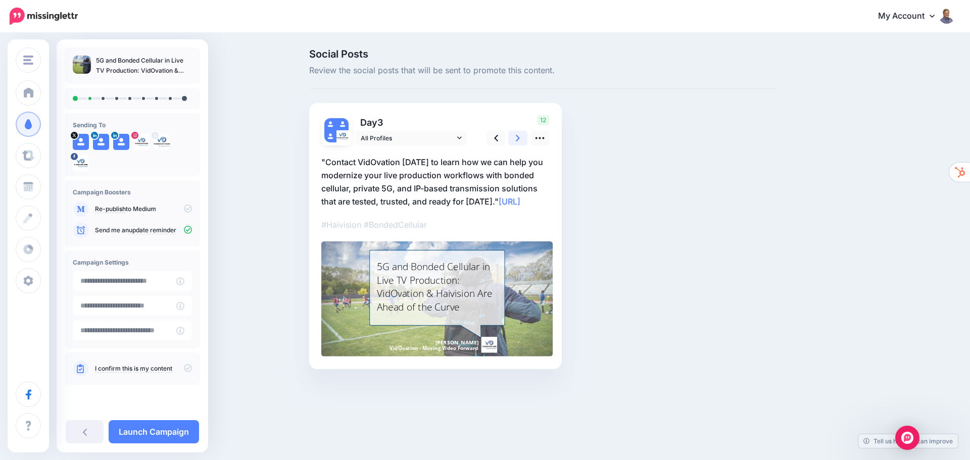
click at [520, 140] on icon at bounding box center [518, 138] width 4 height 11
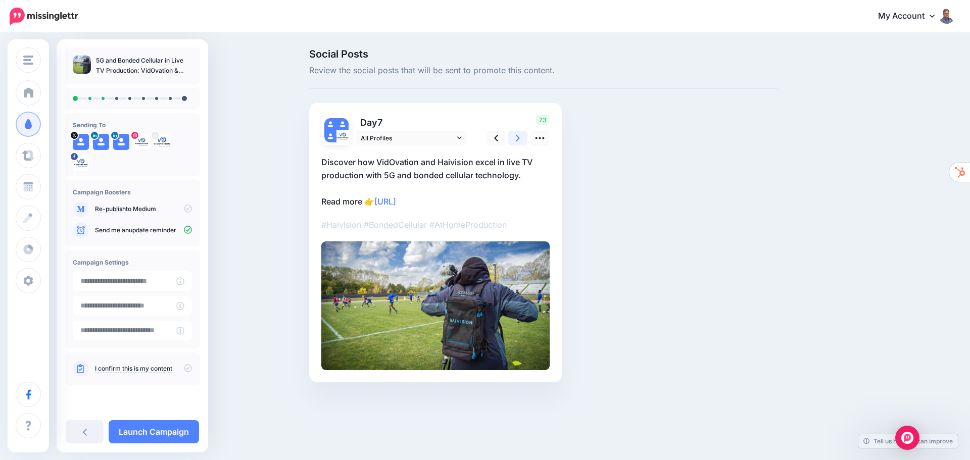
click at [520, 140] on icon at bounding box center [518, 138] width 4 height 11
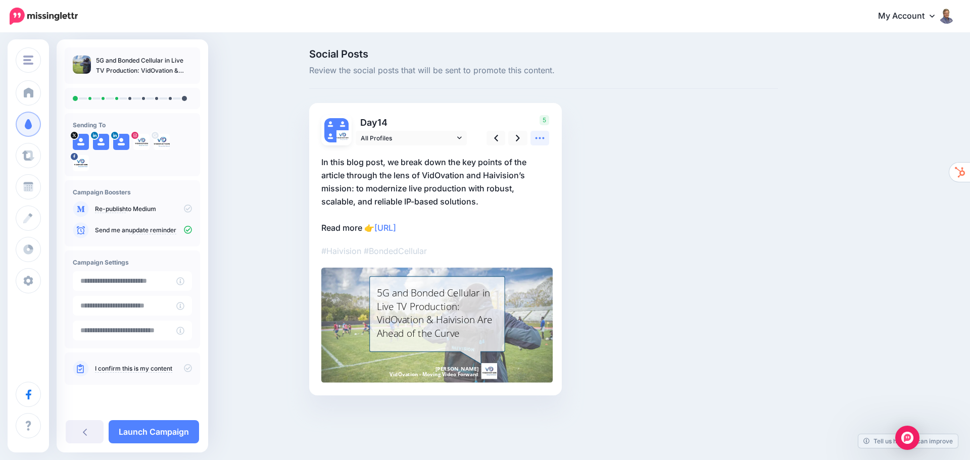
click at [541, 135] on icon at bounding box center [539, 138] width 11 height 11
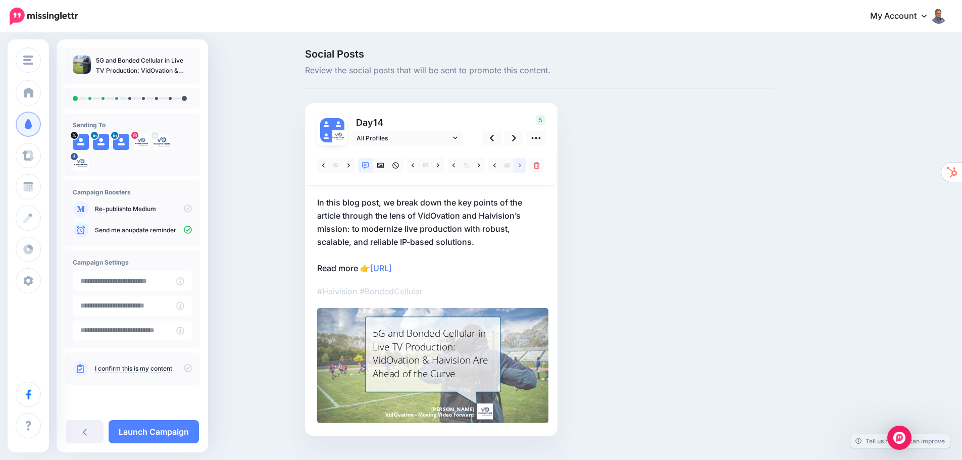
click at [526, 167] on link at bounding box center [520, 165] width 13 height 15
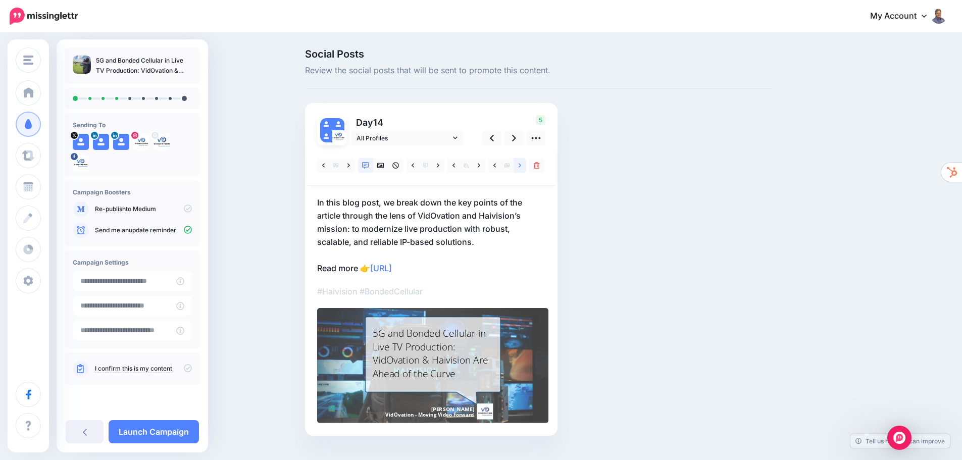
click at [526, 167] on link at bounding box center [520, 165] width 13 height 15
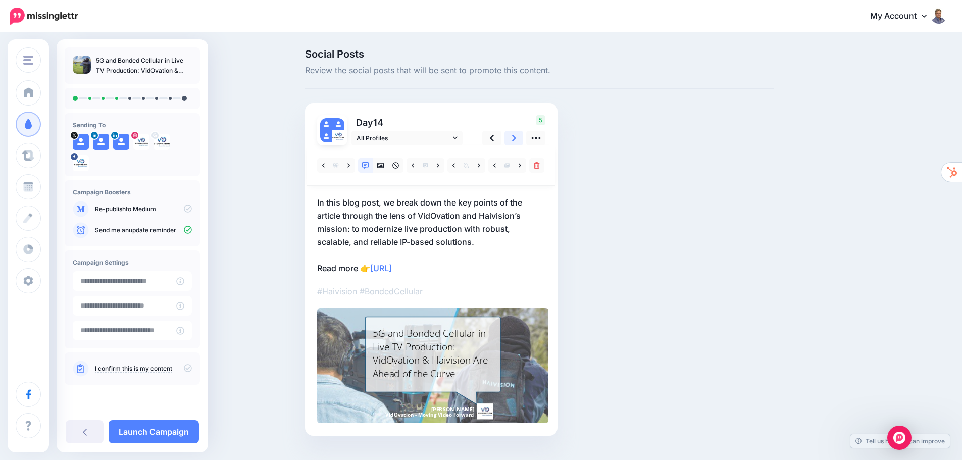
click at [516, 138] on icon at bounding box center [514, 138] width 4 height 11
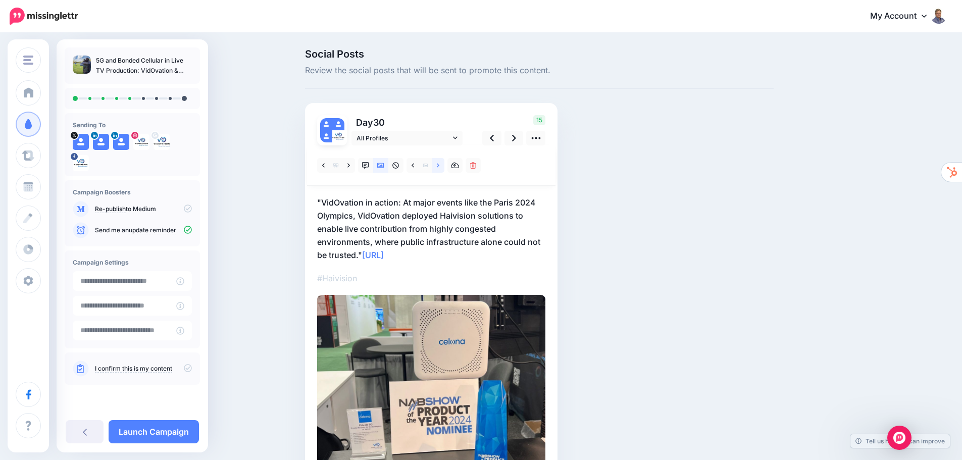
click at [439, 168] on icon at bounding box center [438, 165] width 3 height 7
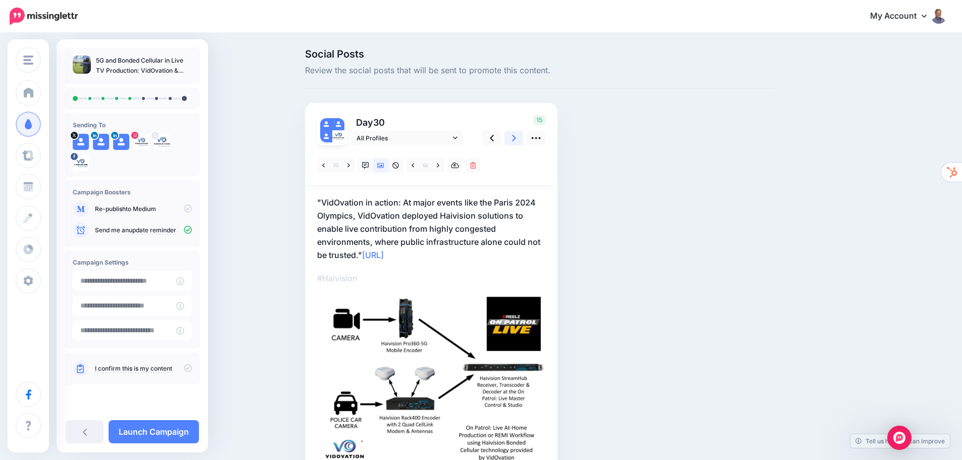
click at [516, 138] on icon at bounding box center [514, 138] width 4 height 11
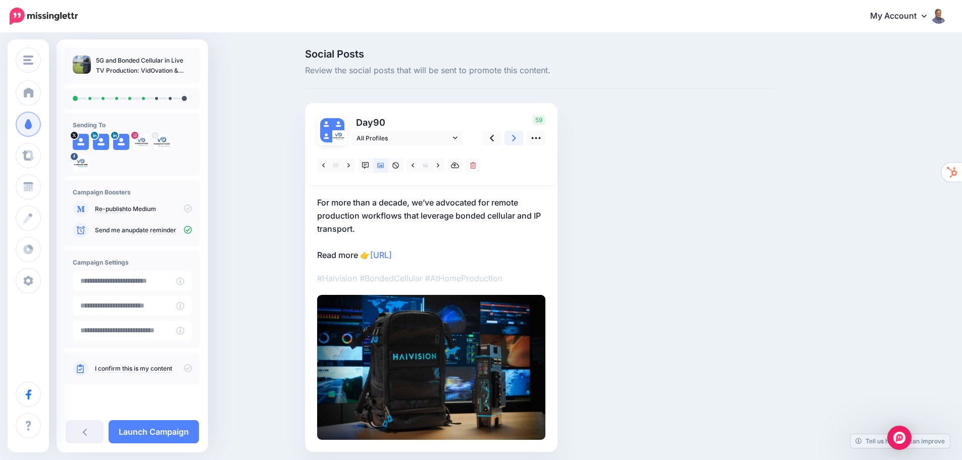
click at [516, 140] on icon at bounding box center [514, 138] width 4 height 11
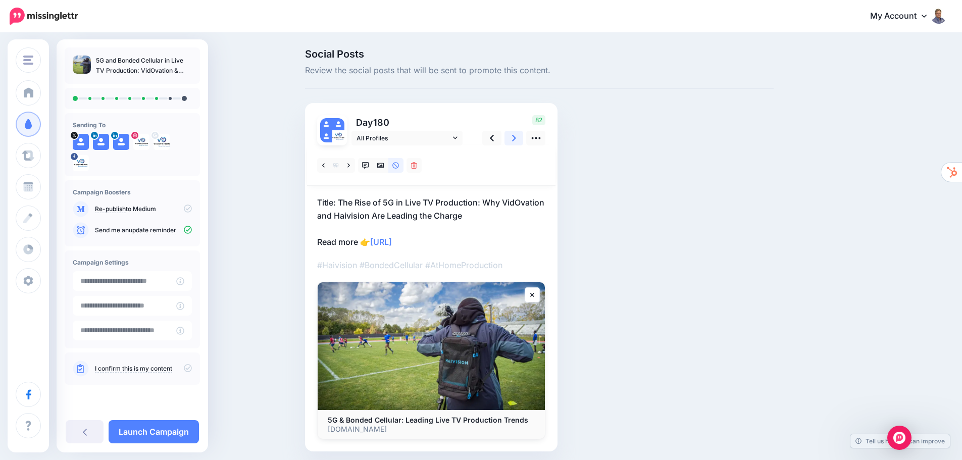
click at [516, 139] on icon at bounding box center [514, 138] width 4 height 7
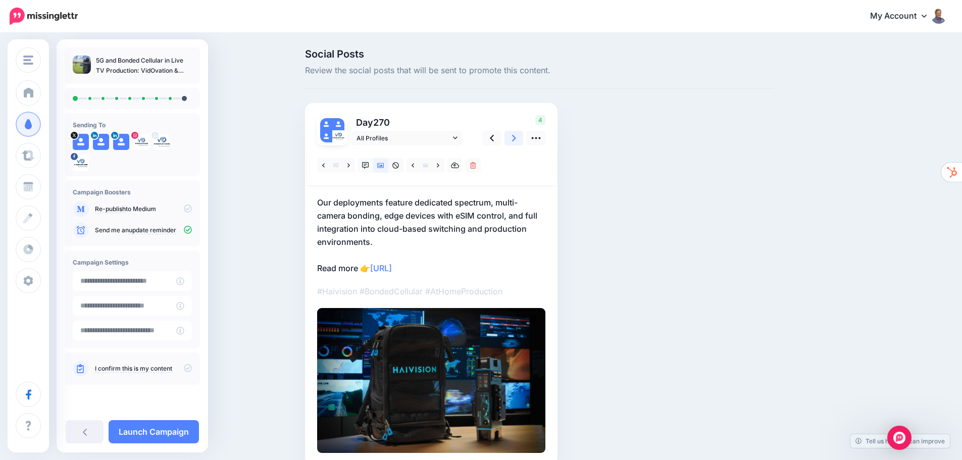
click at [516, 136] on icon at bounding box center [514, 138] width 4 height 11
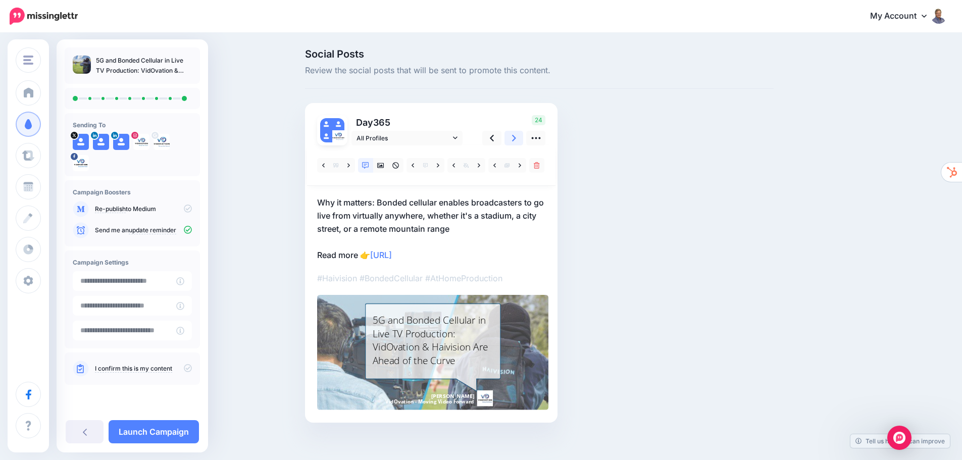
click at [516, 138] on icon at bounding box center [514, 138] width 4 height 11
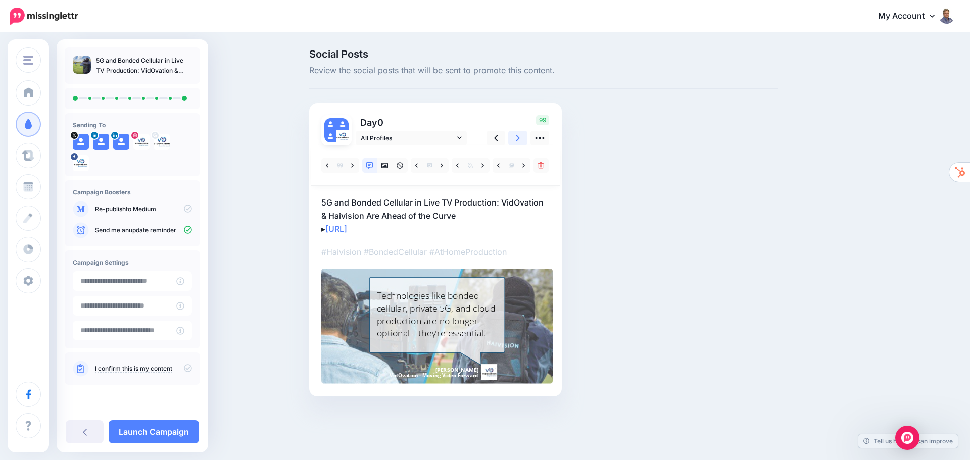
click at [517, 135] on icon at bounding box center [518, 138] width 4 height 7
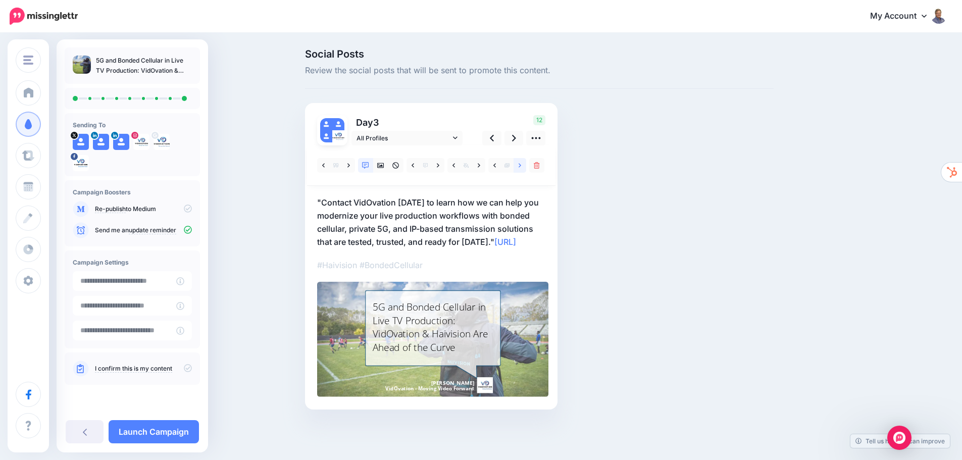
click at [521, 164] on icon at bounding box center [520, 165] width 3 height 7
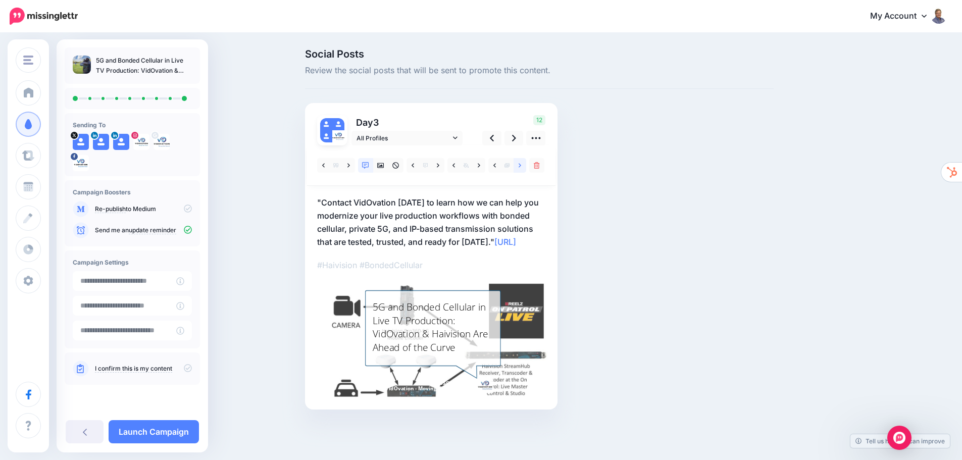
click at [521, 164] on icon at bounding box center [520, 165] width 3 height 7
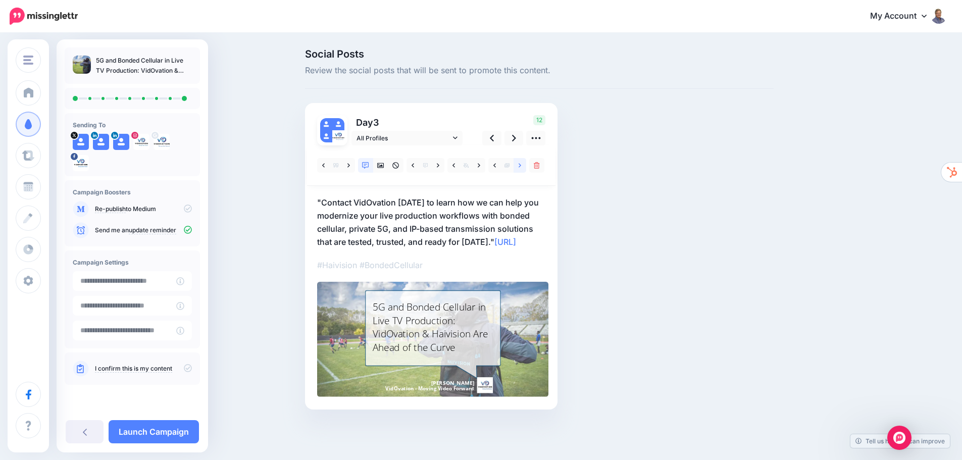
click at [521, 164] on icon at bounding box center [520, 165] width 3 height 7
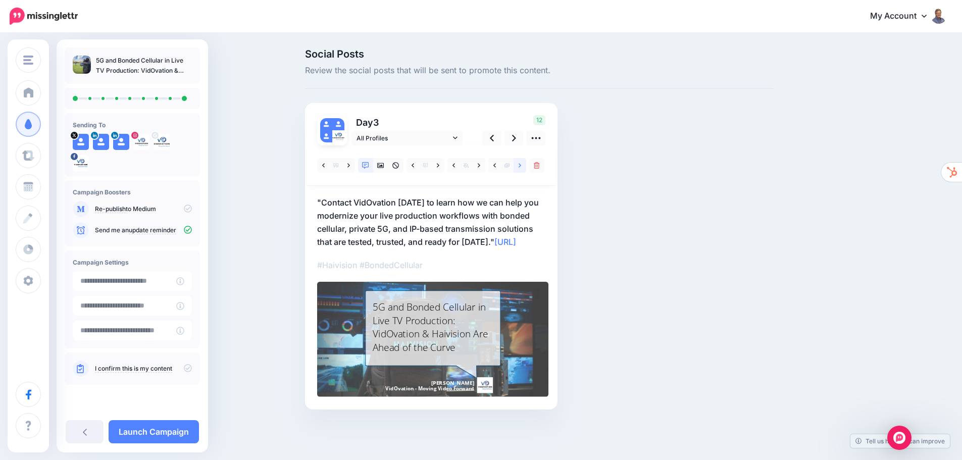
click at [521, 164] on icon at bounding box center [520, 165] width 3 height 7
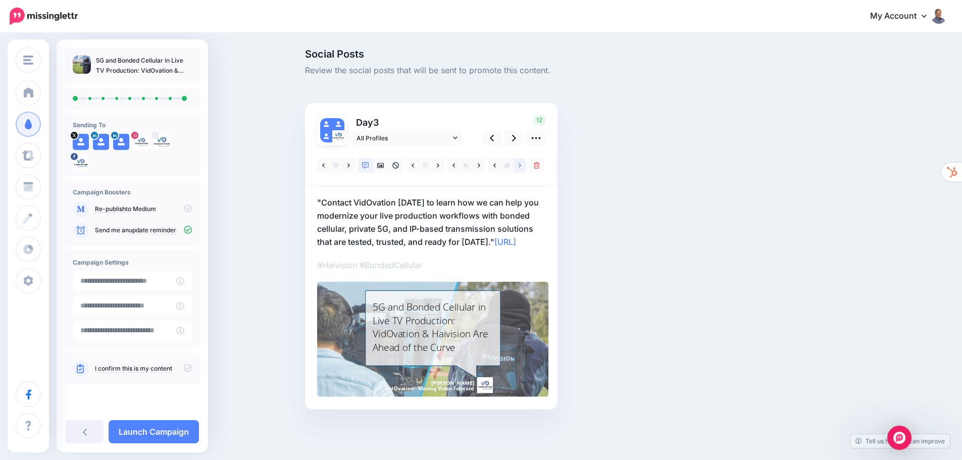
click at [521, 164] on icon at bounding box center [520, 165] width 3 height 7
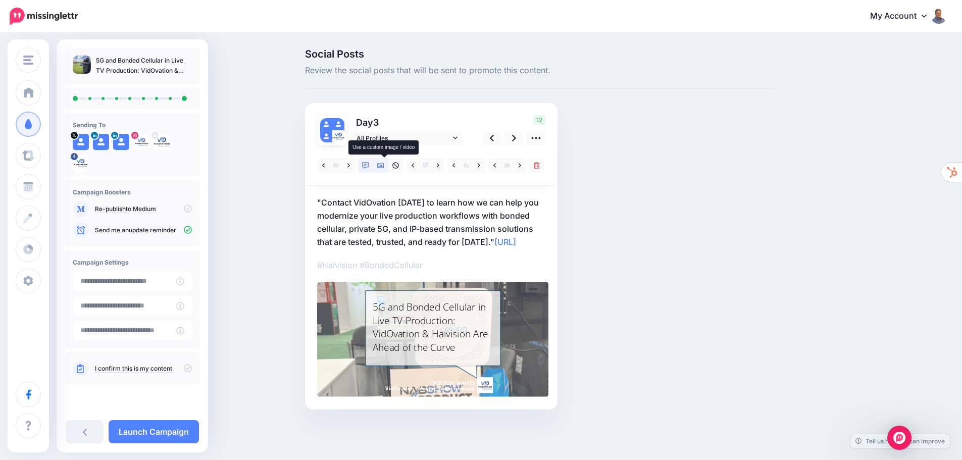
click at [382, 164] on icon at bounding box center [380, 165] width 7 height 5
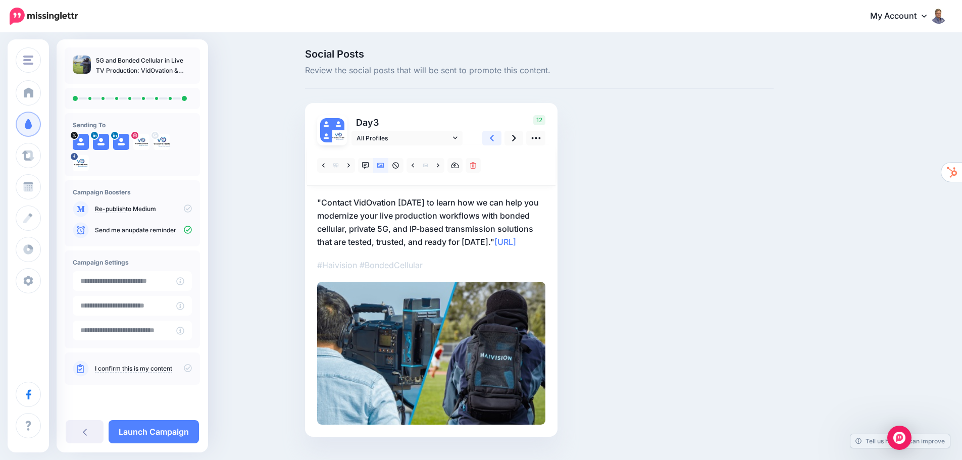
click at [498, 138] on link at bounding box center [491, 138] width 19 height 15
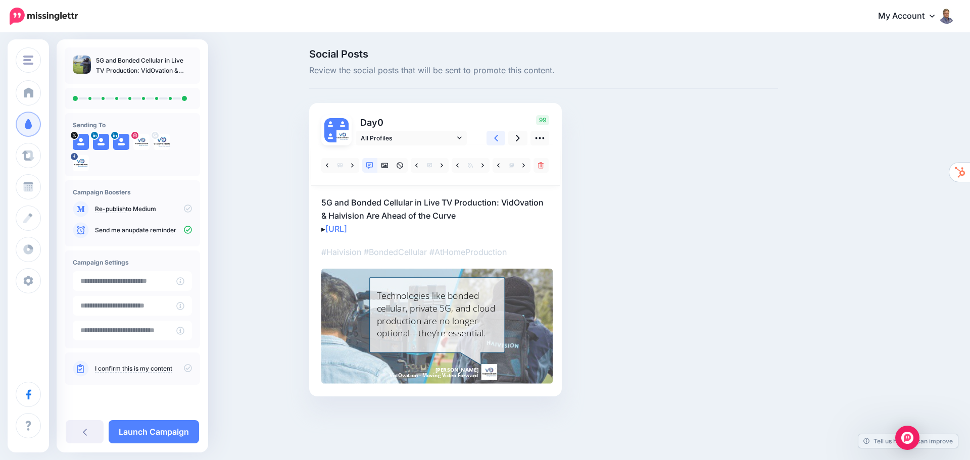
click at [493, 139] on link at bounding box center [495, 138] width 19 height 15
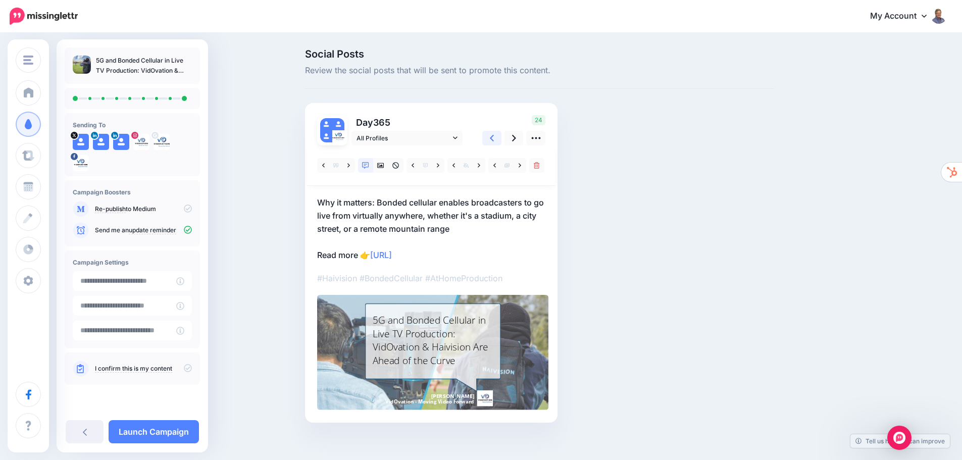
click at [493, 139] on link at bounding box center [491, 138] width 19 height 15
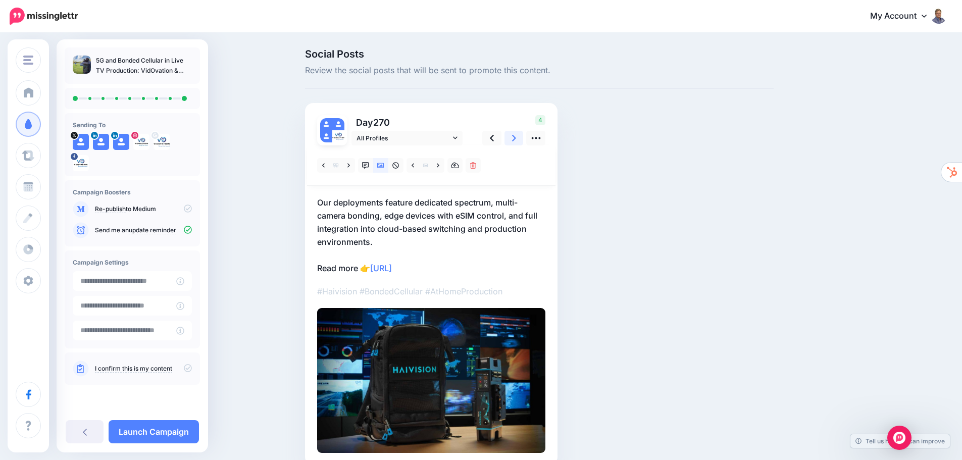
click at [516, 139] on icon at bounding box center [514, 138] width 4 height 11
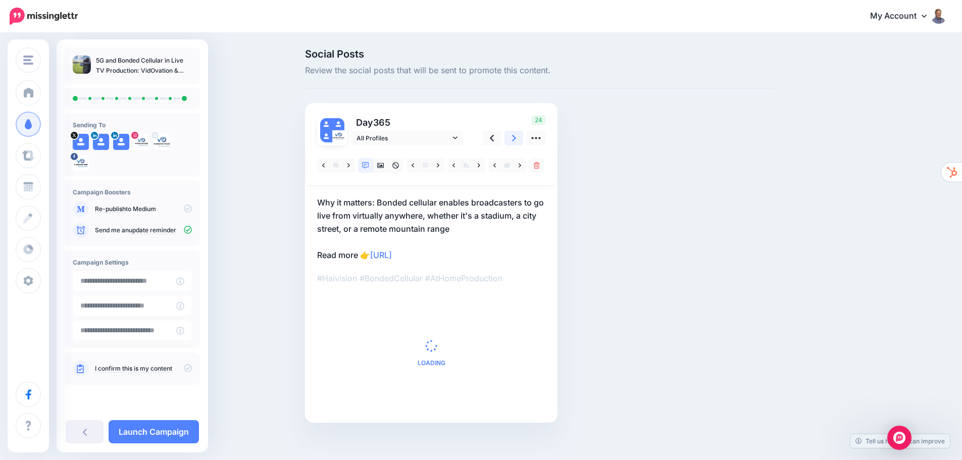
click at [516, 139] on icon at bounding box center [514, 138] width 4 height 11
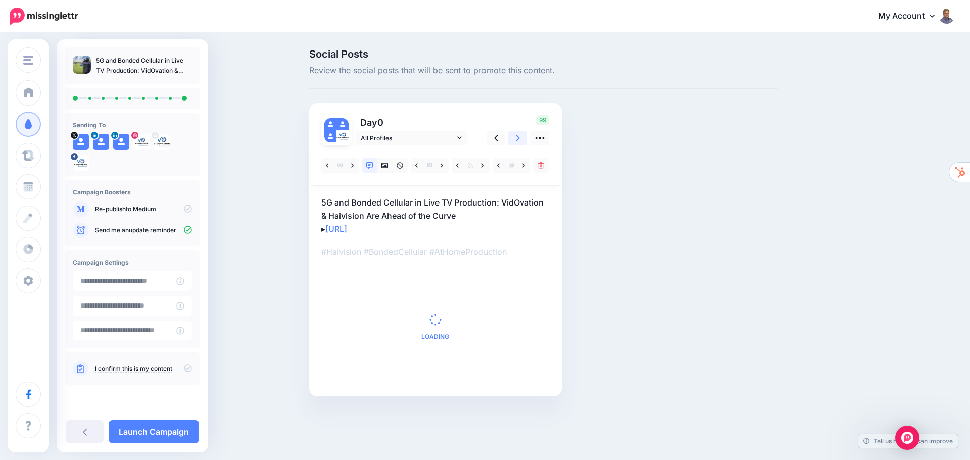
click at [516, 139] on icon at bounding box center [518, 138] width 4 height 11
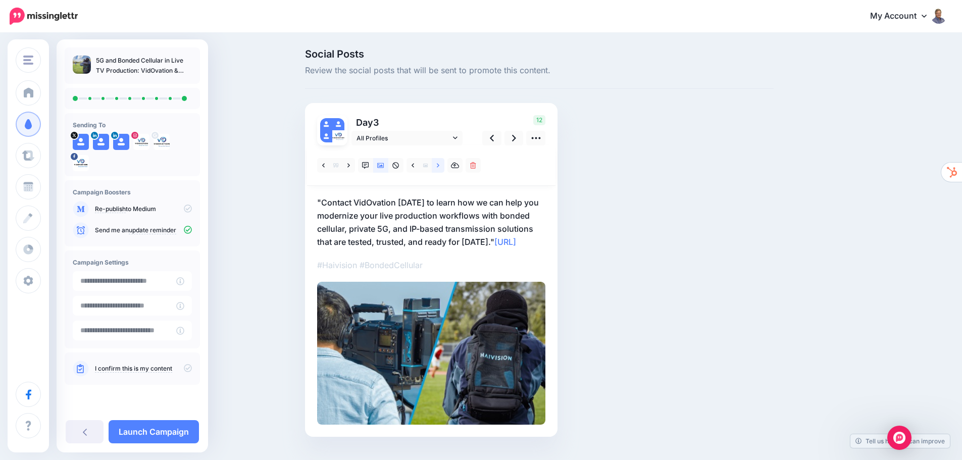
click at [438, 164] on link at bounding box center [438, 165] width 13 height 15
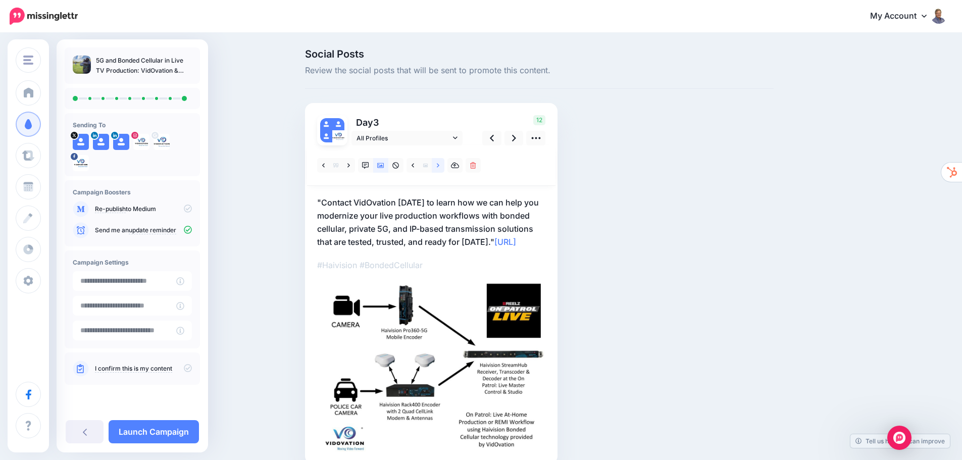
click at [438, 164] on link at bounding box center [438, 165] width 13 height 15
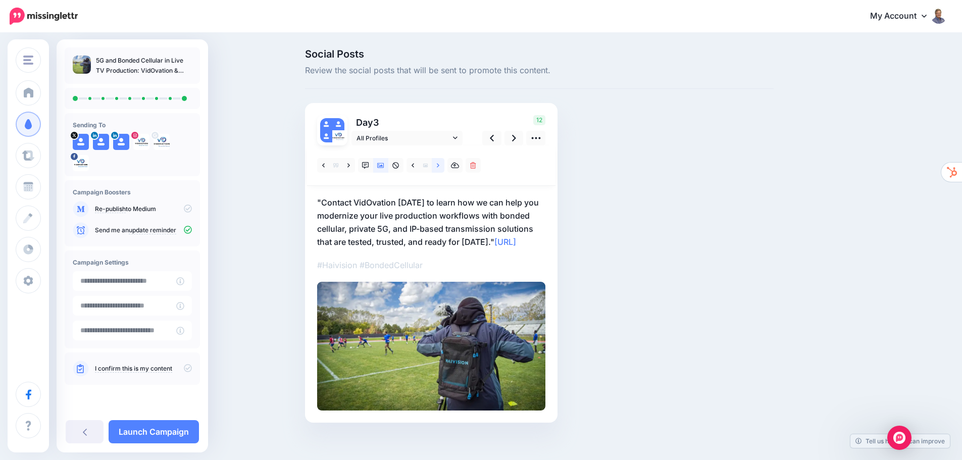
click at [439, 164] on link at bounding box center [438, 165] width 13 height 15
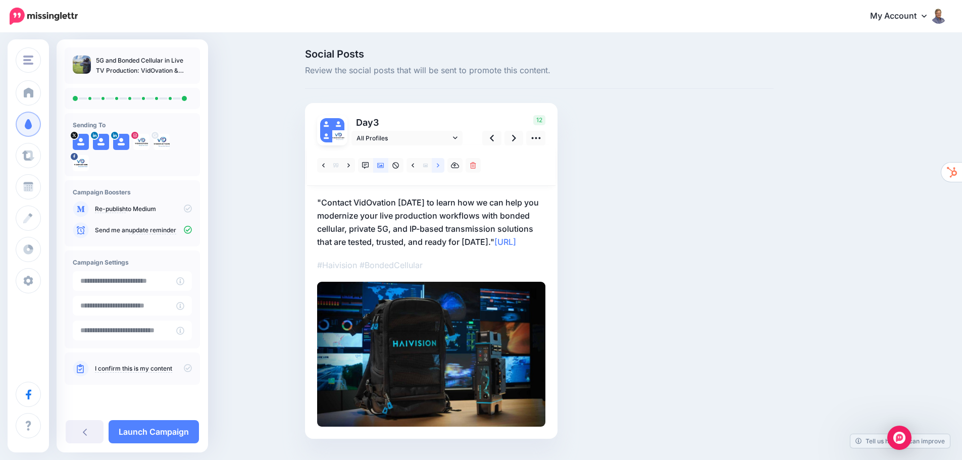
click at [439, 164] on link at bounding box center [438, 165] width 13 height 15
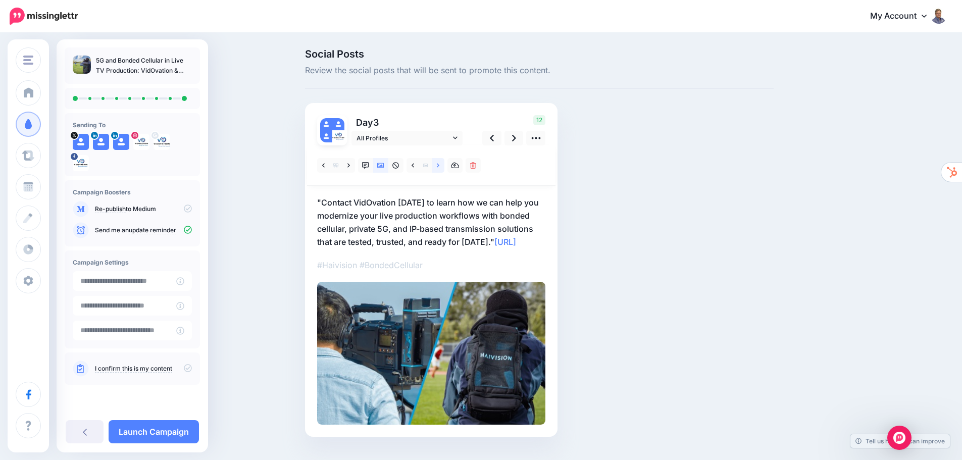
click at [439, 164] on link at bounding box center [438, 165] width 13 height 15
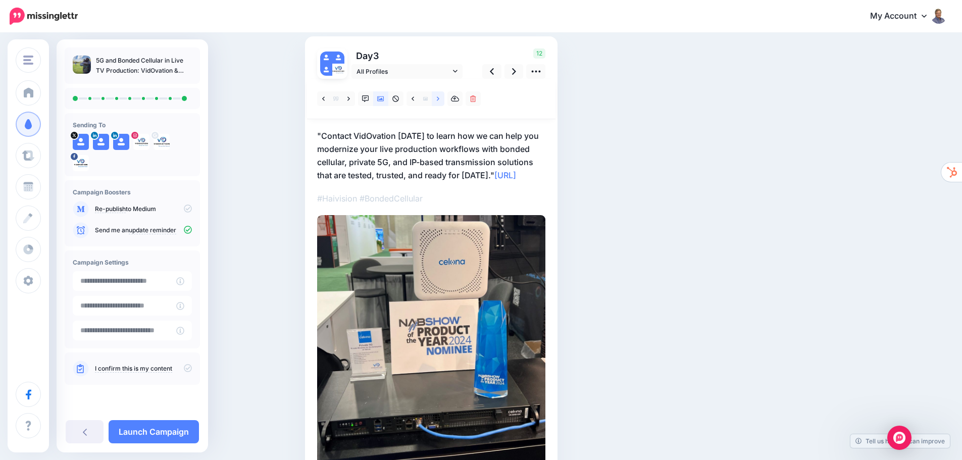
scroll to position [42, 0]
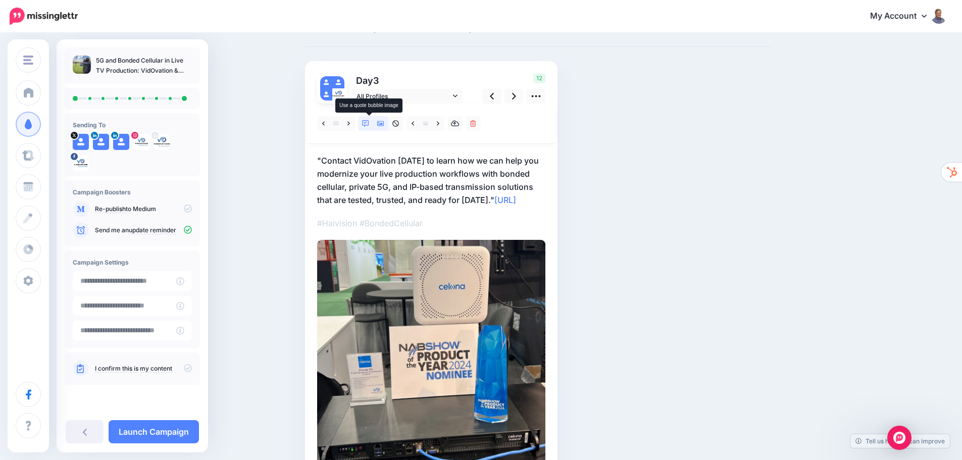
click at [373, 123] on link at bounding box center [365, 123] width 15 height 15
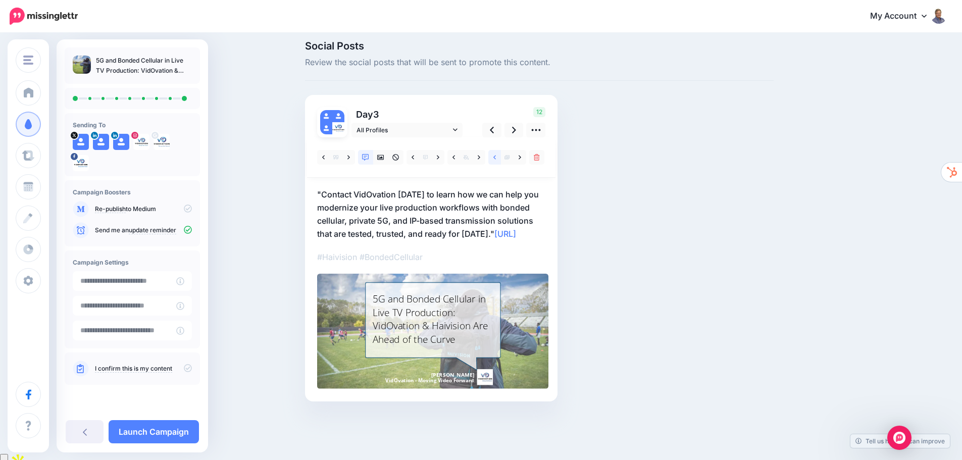
click at [496, 156] on icon at bounding box center [494, 157] width 3 height 7
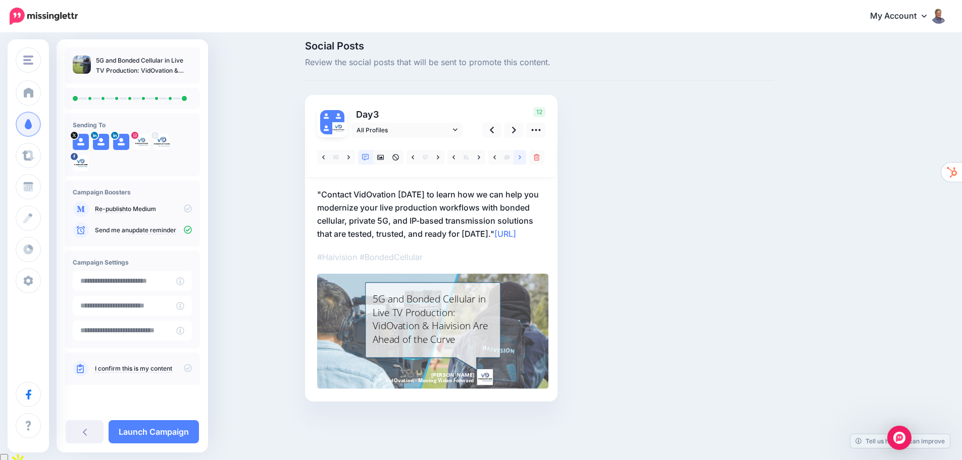
click at [521, 160] on icon at bounding box center [520, 157] width 3 height 7
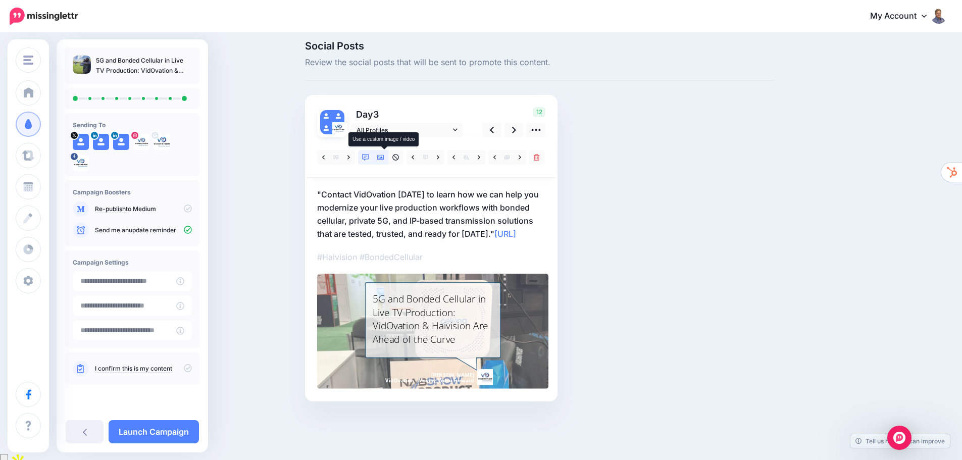
click at [384, 156] on icon at bounding box center [380, 157] width 7 height 7
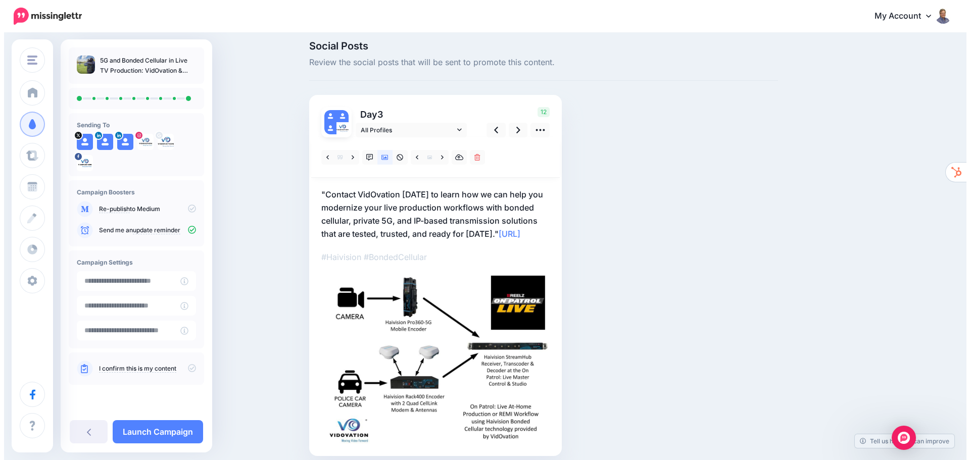
scroll to position [0, 0]
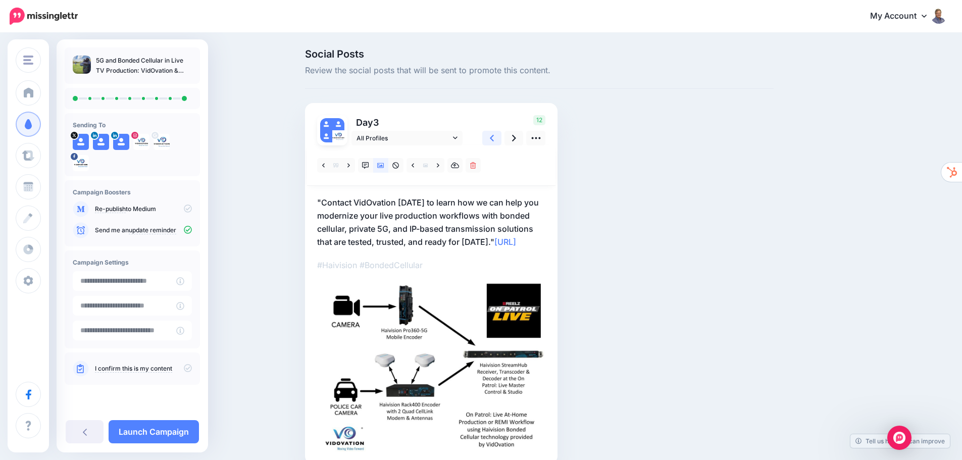
click at [494, 139] on icon at bounding box center [492, 138] width 4 height 11
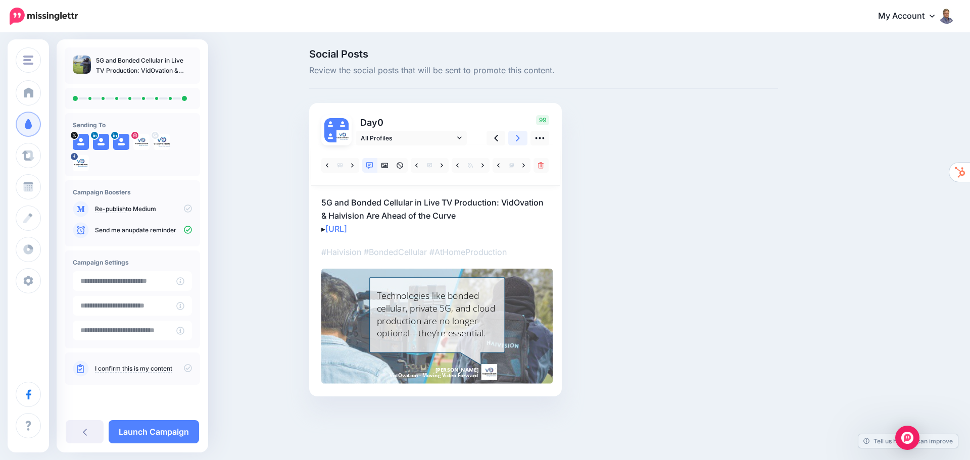
click at [517, 136] on icon at bounding box center [518, 138] width 4 height 7
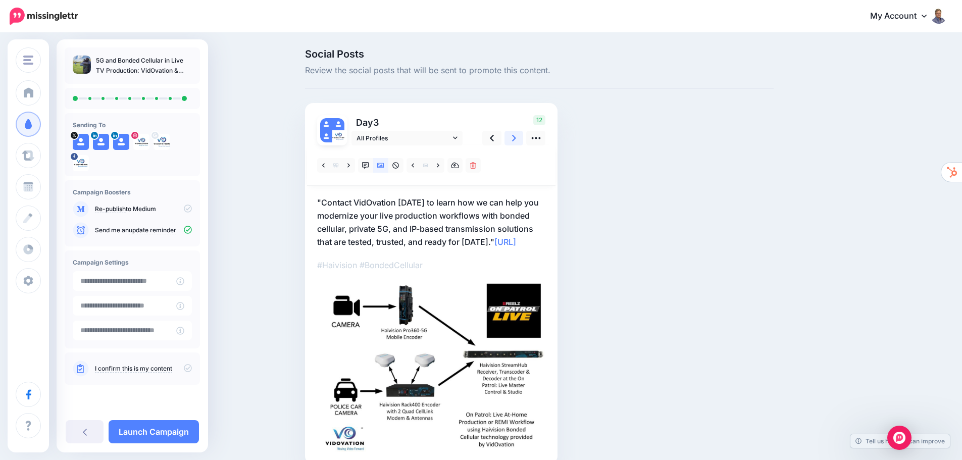
click at [516, 136] on icon at bounding box center [514, 138] width 4 height 7
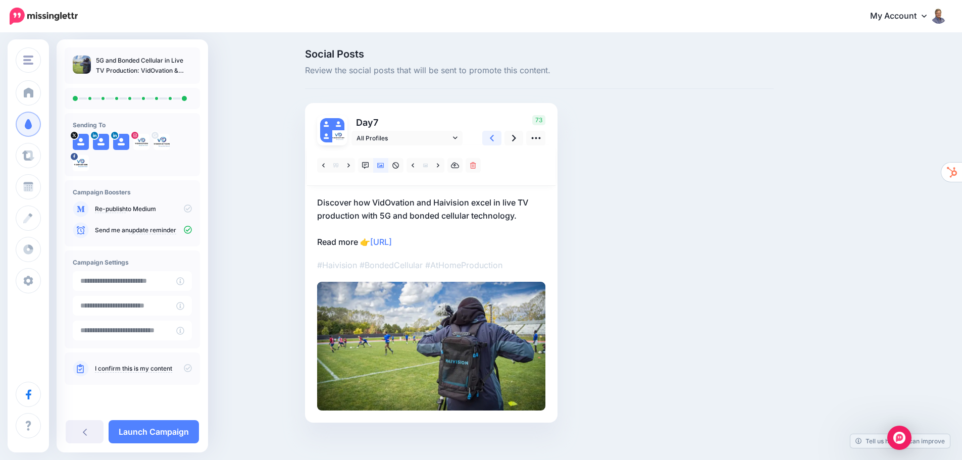
click at [494, 137] on icon at bounding box center [492, 138] width 4 height 7
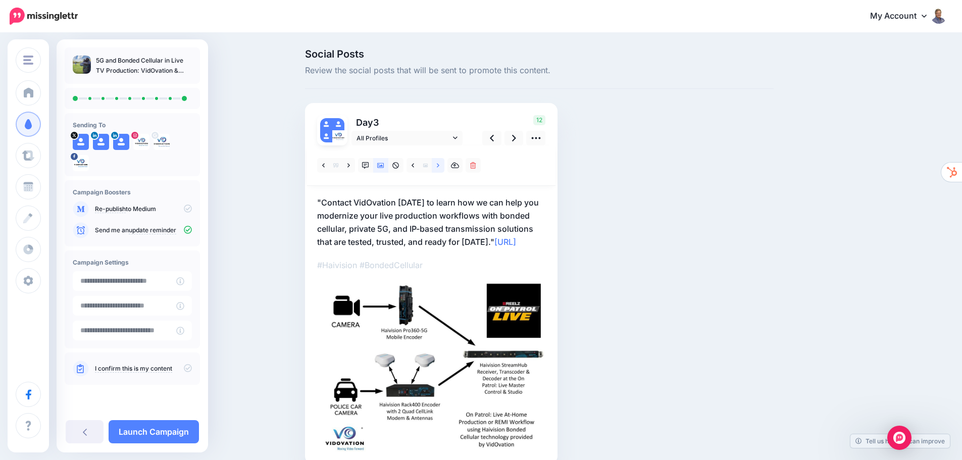
click at [439, 164] on link at bounding box center [438, 165] width 13 height 15
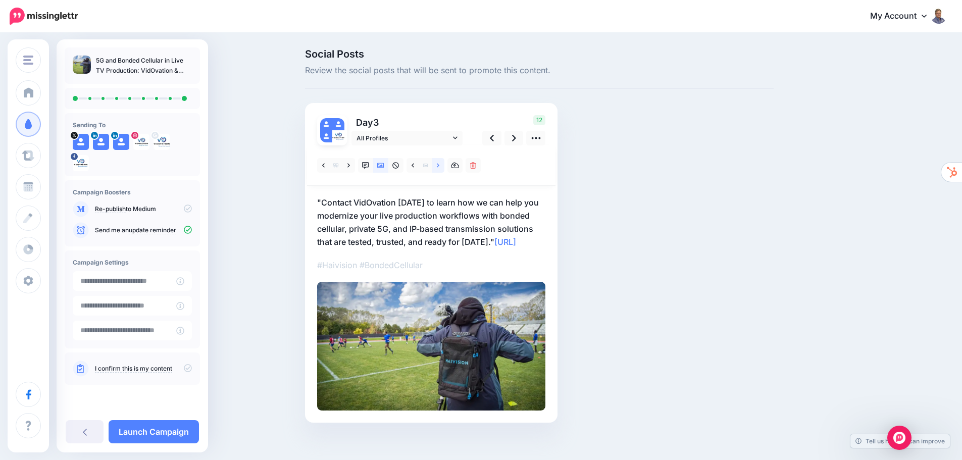
click at [439, 164] on link at bounding box center [438, 165] width 13 height 15
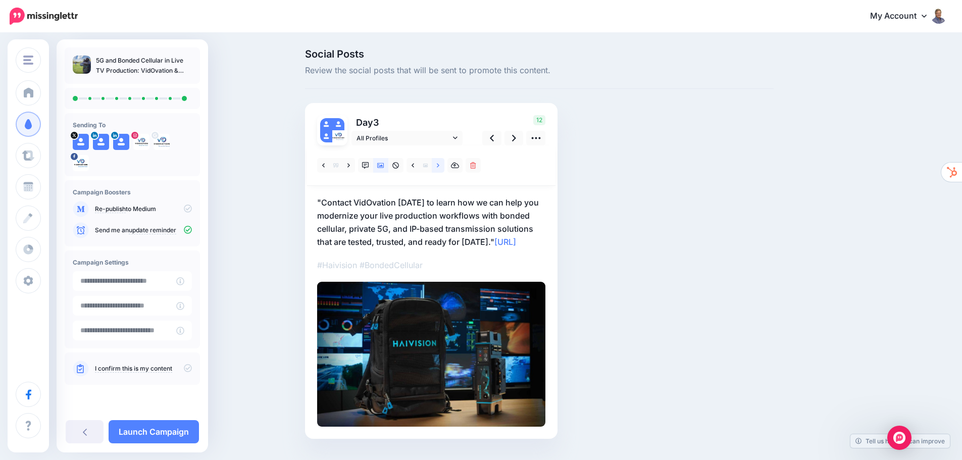
click at [439, 164] on link at bounding box center [438, 165] width 13 height 15
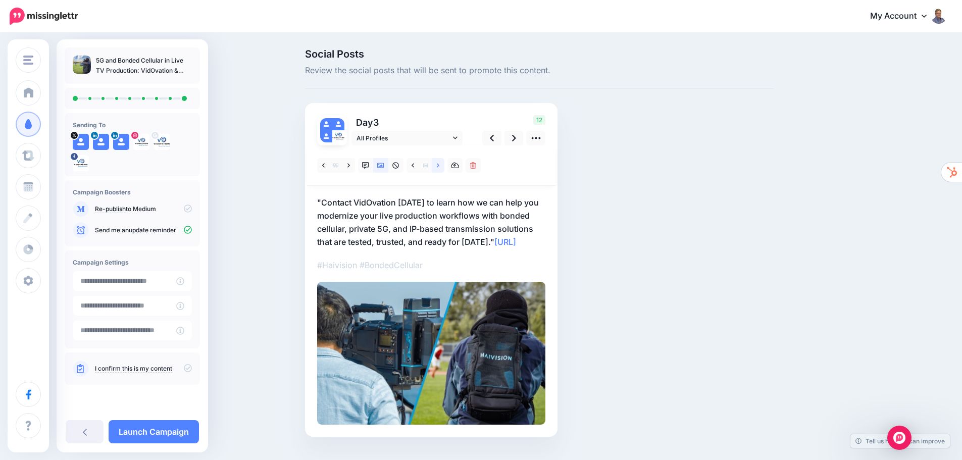
click at [439, 164] on link at bounding box center [438, 165] width 13 height 15
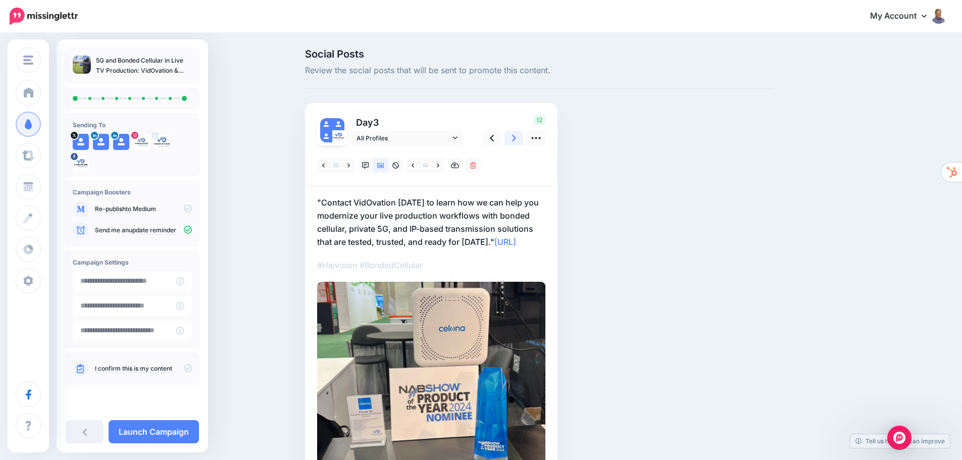
click at [516, 135] on icon at bounding box center [514, 138] width 4 height 11
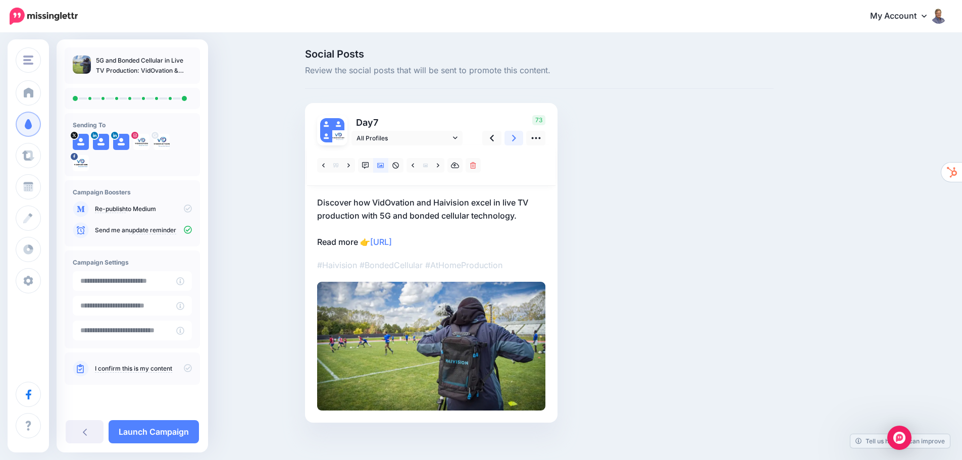
click at [516, 135] on icon at bounding box center [514, 138] width 4 height 11
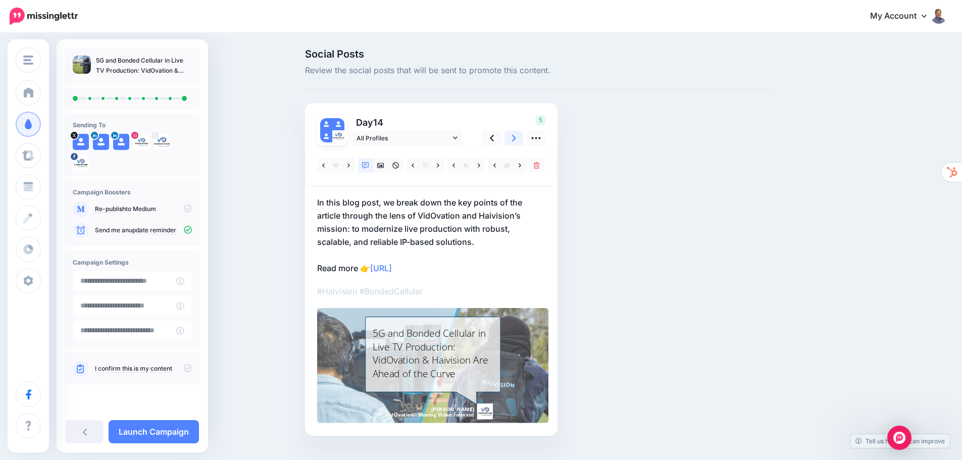
click at [516, 134] on icon at bounding box center [514, 138] width 4 height 11
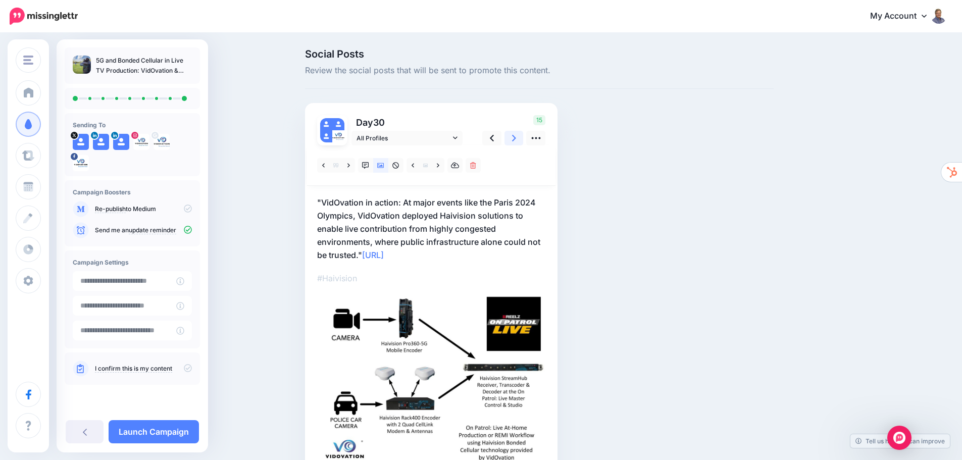
click at [516, 134] on icon at bounding box center [514, 138] width 4 height 11
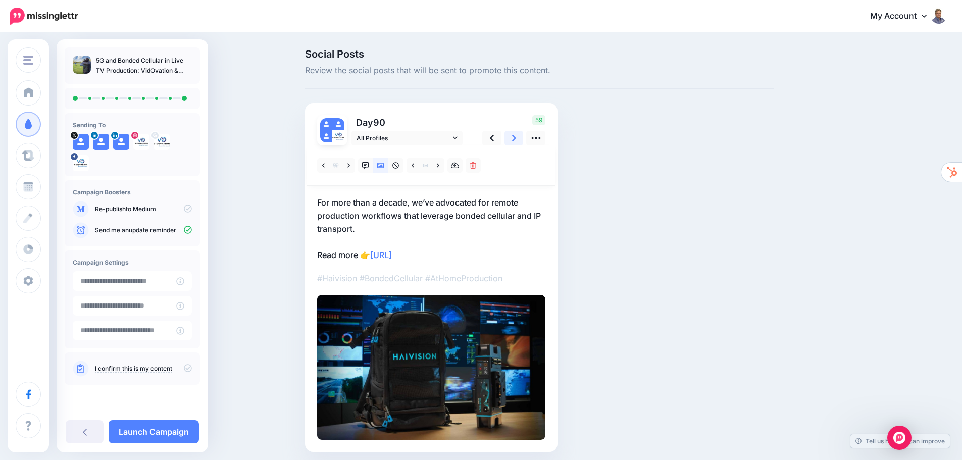
click at [516, 134] on icon at bounding box center [514, 138] width 4 height 11
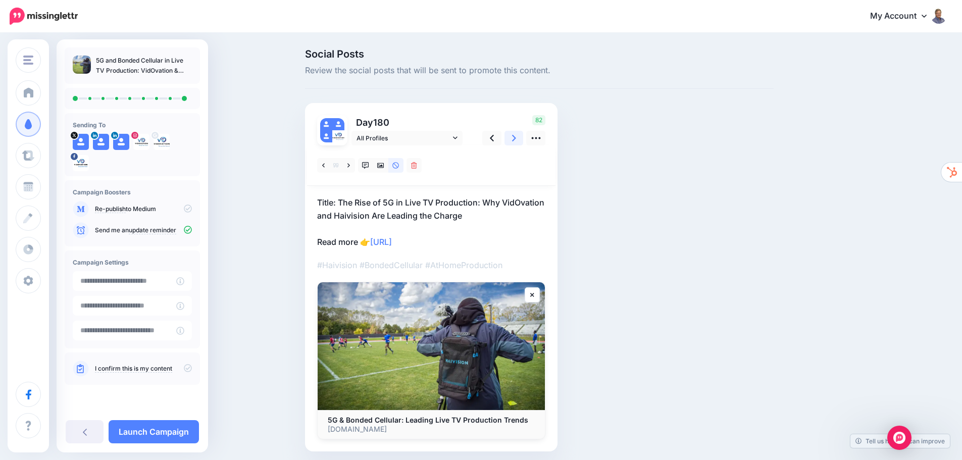
click at [516, 134] on icon at bounding box center [514, 138] width 4 height 11
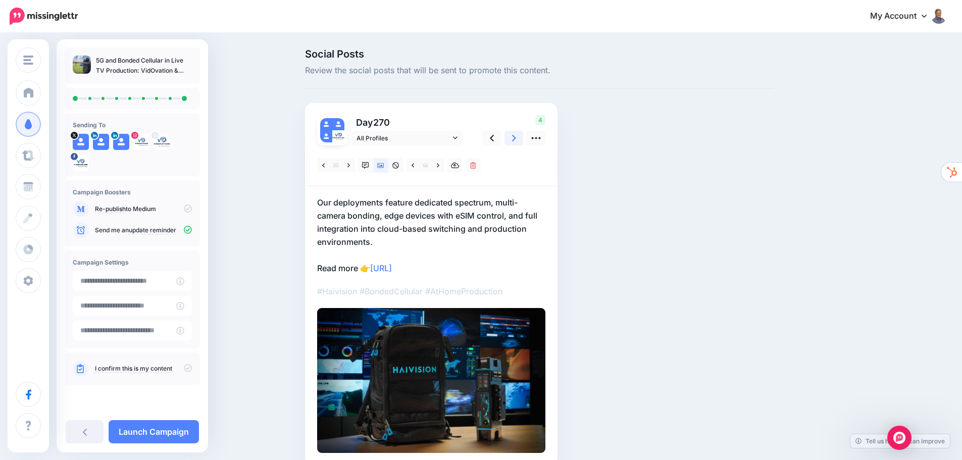
click at [516, 134] on icon at bounding box center [514, 138] width 4 height 11
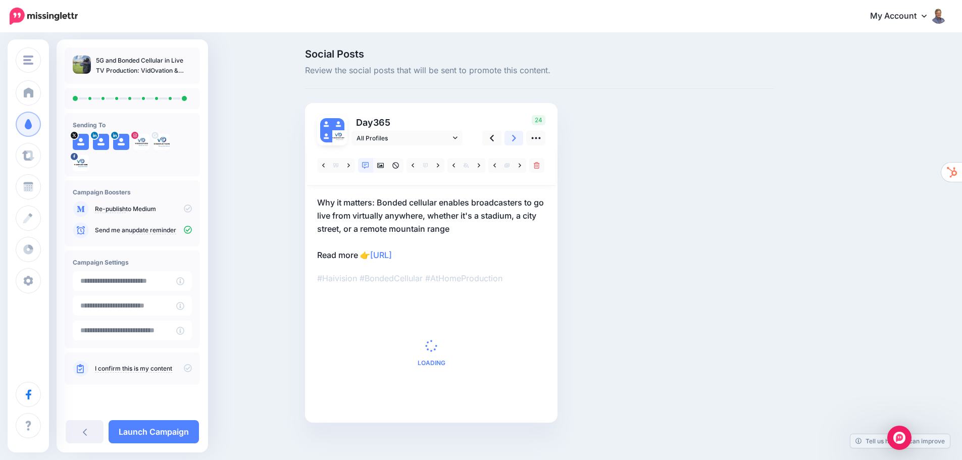
click at [516, 134] on icon at bounding box center [514, 138] width 4 height 11
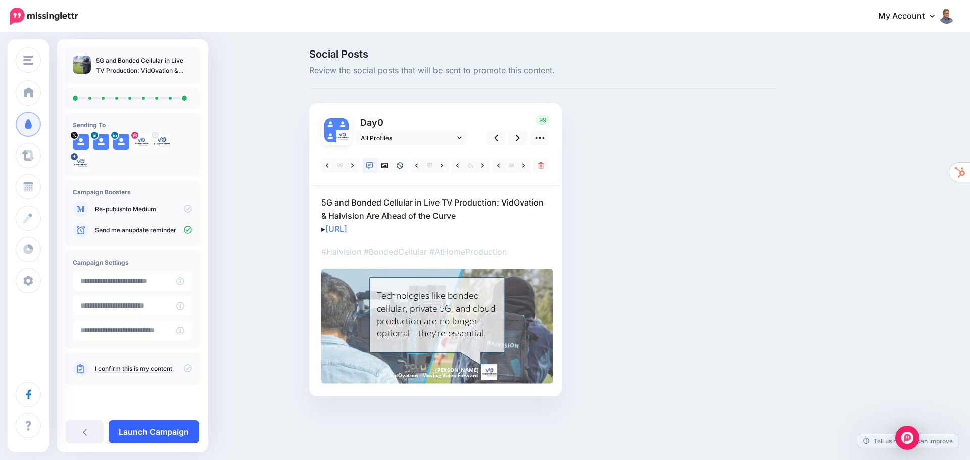
click at [145, 434] on link "Launch Campaign" at bounding box center [154, 431] width 90 height 23
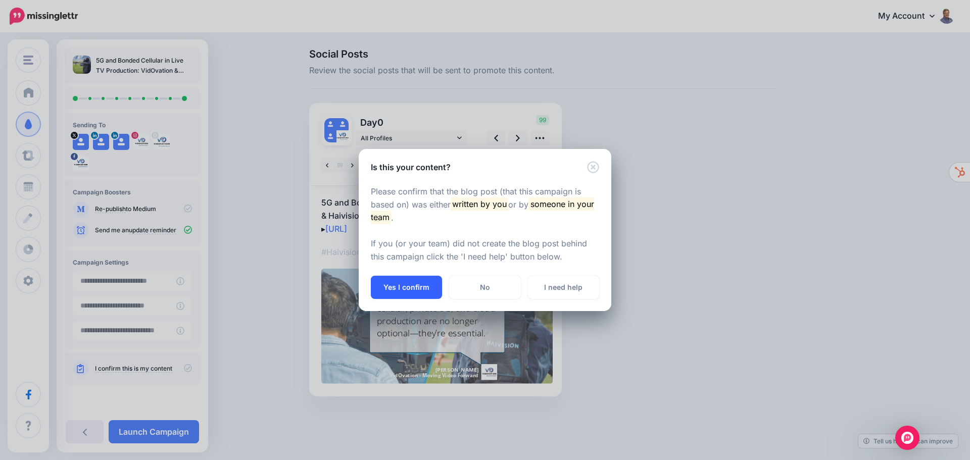
drag, startPoint x: 417, startPoint y: 288, endPoint x: 439, endPoint y: 286, distance: 22.9
click at [420, 288] on button "Yes I confirm" at bounding box center [406, 287] width 71 height 23
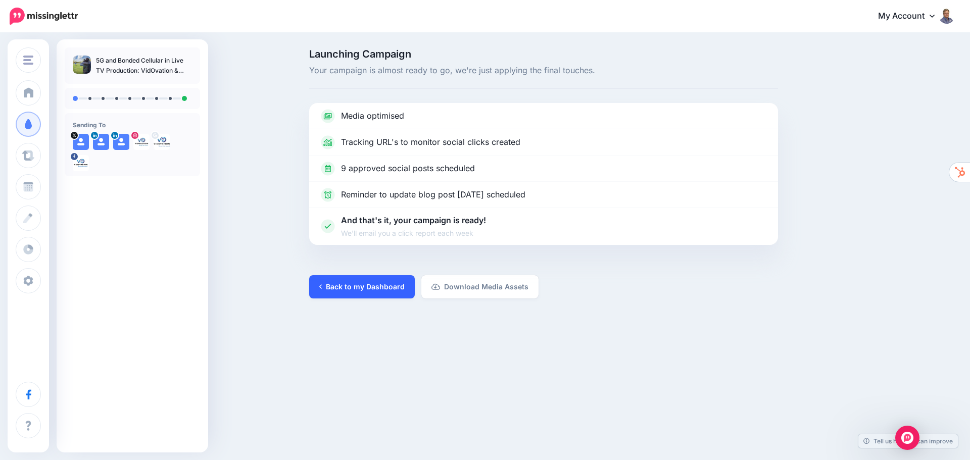
click at [397, 281] on link "Back to my Dashboard" at bounding box center [362, 286] width 106 height 23
